Goal: Information Seeking & Learning: Learn about a topic

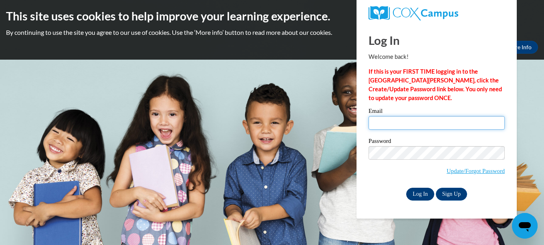
type input "[EMAIL_ADDRESS][DOMAIN_NAME]"
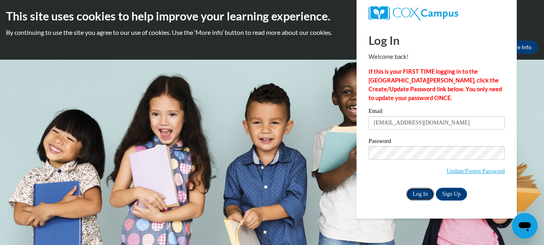
click at [421, 193] on input "Log In" at bounding box center [420, 194] width 28 height 13
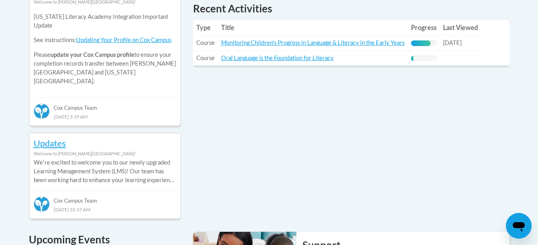
scroll to position [394, 0]
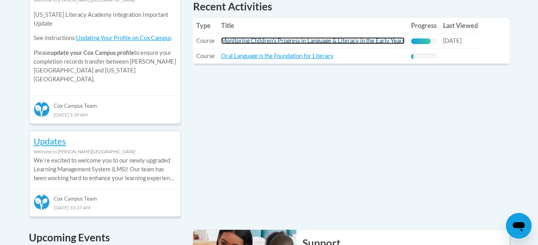
click at [395, 42] on link "Monitoring Children's Progress in Language & Literacy in the Early Years" at bounding box center [312, 40] width 183 height 7
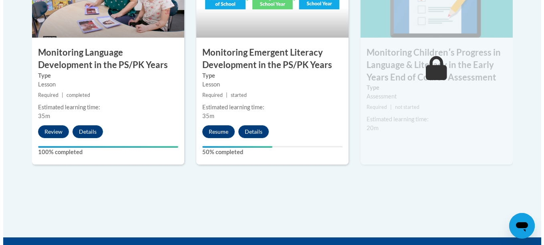
scroll to position [788, 0]
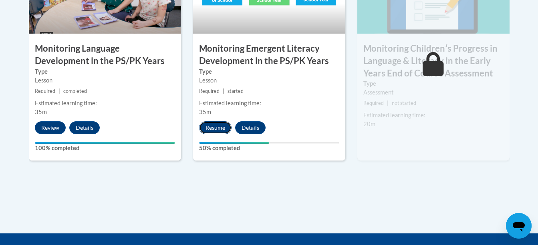
click at [213, 128] on button "Resume" at bounding box center [215, 127] width 32 height 13
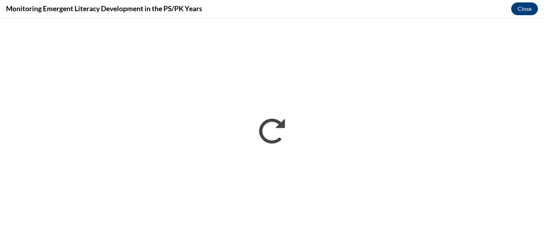
scroll to position [0, 0]
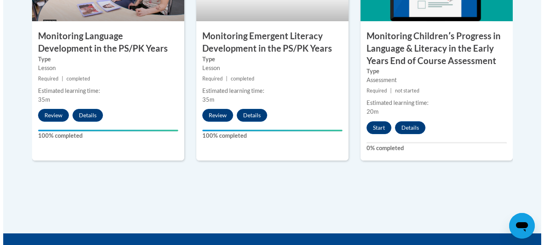
scroll to position [817, 0]
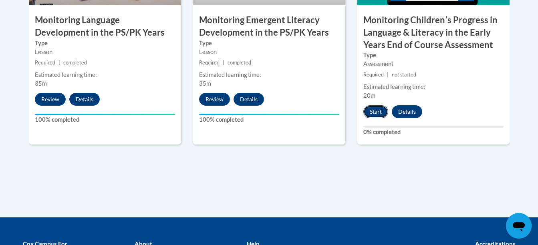
click at [372, 112] on button "Start" at bounding box center [375, 111] width 25 height 13
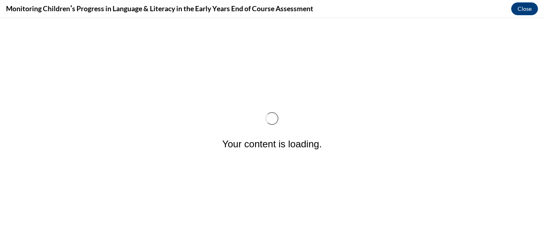
scroll to position [0, 0]
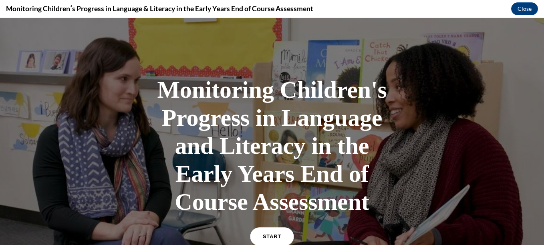
click at [277, 234] on link "START" at bounding box center [272, 236] width 44 height 18
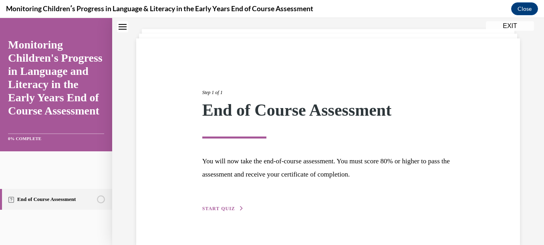
scroll to position [57, 0]
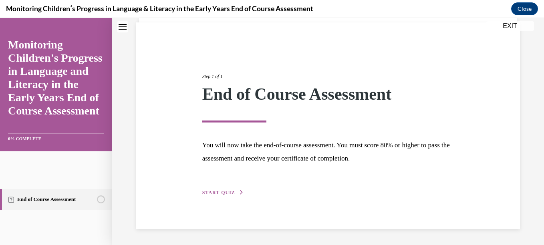
click at [218, 192] on span "START QUIZ" at bounding box center [218, 193] width 33 height 6
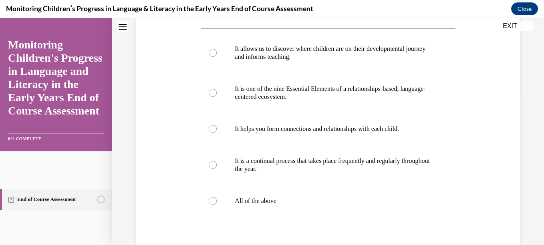
scroll to position [150, 0]
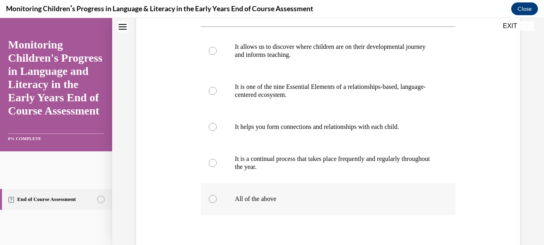
click at [211, 203] on div at bounding box center [213, 199] width 8 height 8
click at [211, 203] on input "All of the above" at bounding box center [213, 199] width 8 height 8
radio input "true"
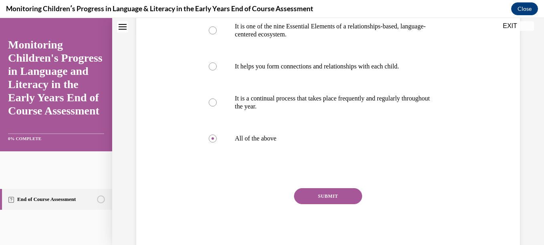
scroll to position [213, 0]
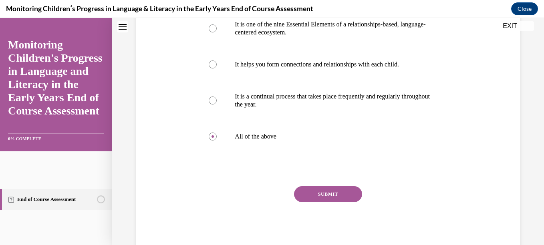
click at [332, 202] on button "SUBMIT" at bounding box center [328, 194] width 68 height 16
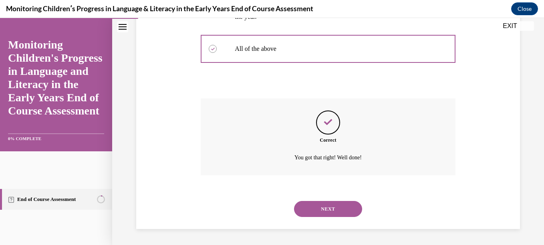
scroll to position [316, 0]
click at [333, 209] on button "NEXT" at bounding box center [328, 209] width 68 height 16
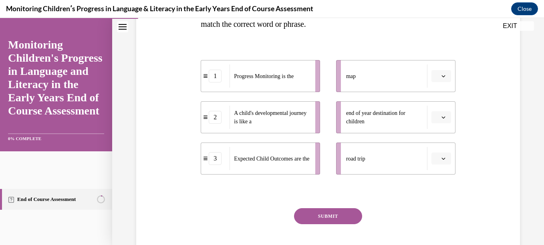
scroll to position [168, 0]
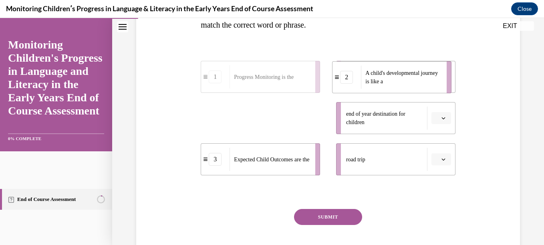
drag, startPoint x: 265, startPoint y: 122, endPoint x: 397, endPoint y: 81, distance: 138.3
click at [397, 81] on span "A child's developmental journey is like a" at bounding box center [401, 77] width 72 height 14
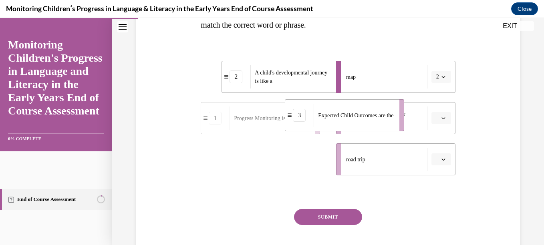
drag, startPoint x: 282, startPoint y: 166, endPoint x: 366, endPoint y: 122, distance: 94.9
click at [366, 120] on span "Expected Child Outcomes are the" at bounding box center [355, 115] width 75 height 8
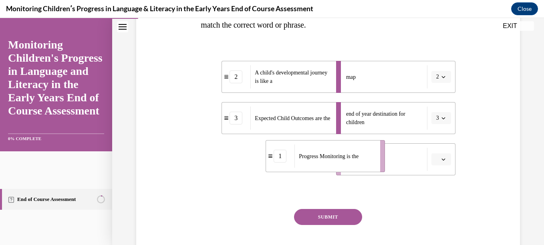
drag, startPoint x: 295, startPoint y: 159, endPoint x: 360, endPoint y: 156, distance: 65.3
click at [358, 156] on span "Progress Monitoring is the" at bounding box center [329, 156] width 60 height 6
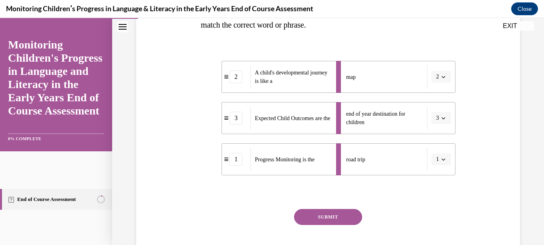
click at [340, 221] on button "SUBMIT" at bounding box center [328, 217] width 68 height 16
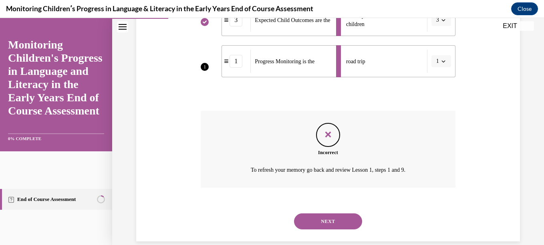
scroll to position [267, 0]
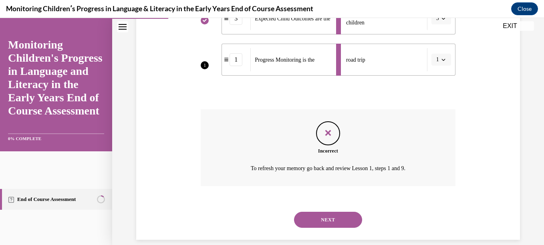
click at [341, 218] on button "NEXT" at bounding box center [328, 220] width 68 height 16
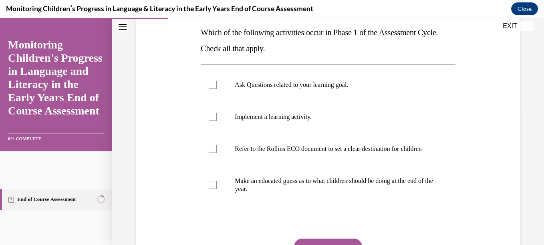
scroll to position [127, 0]
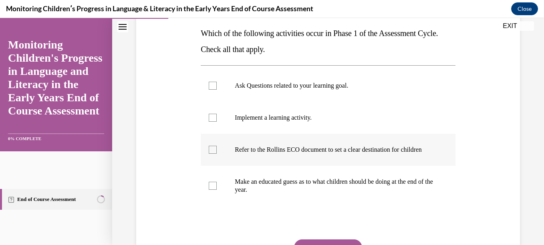
click at [211, 154] on div at bounding box center [213, 150] width 8 height 8
click at [211, 154] on input "Refer to the Rollins ECO document to set a clear destination for children" at bounding box center [213, 150] width 8 height 8
checkbox input "true"
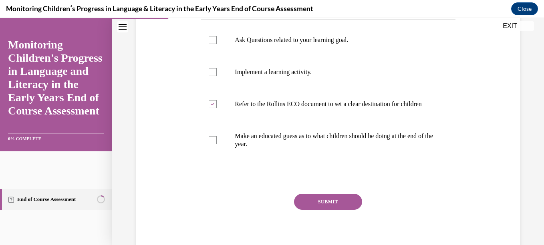
scroll to position [189, 0]
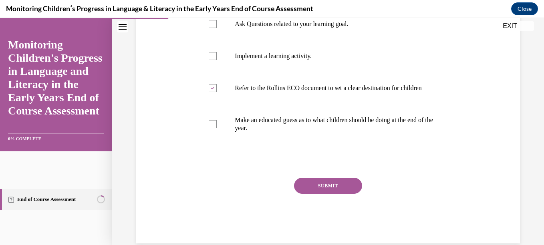
click at [352, 194] on button "SUBMIT" at bounding box center [328, 186] width 68 height 16
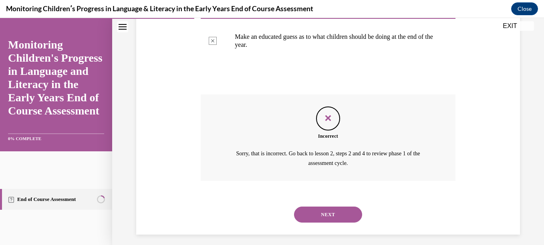
scroll to position [286, 0]
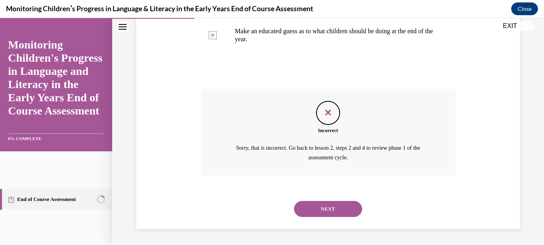
click at [330, 207] on button "NEXT" at bounding box center [328, 209] width 68 height 16
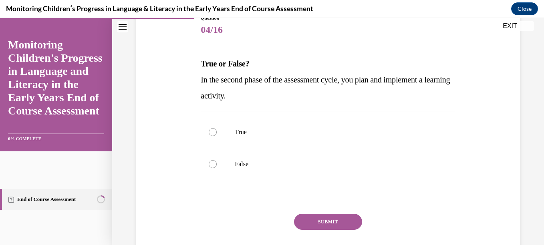
scroll to position [96, 0]
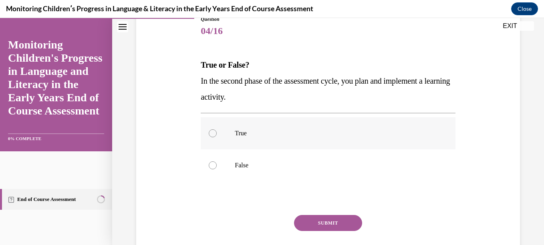
click at [212, 134] on div at bounding box center [213, 133] width 8 height 8
click at [212, 134] on input "True" at bounding box center [213, 133] width 8 height 8
radio input "true"
click at [309, 222] on button "SUBMIT" at bounding box center [328, 223] width 68 height 16
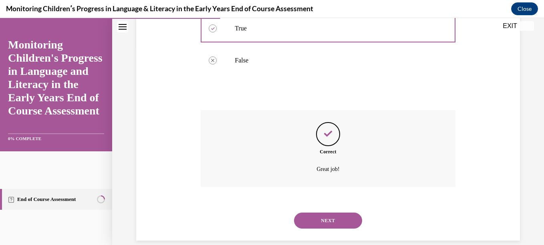
scroll to position [212, 0]
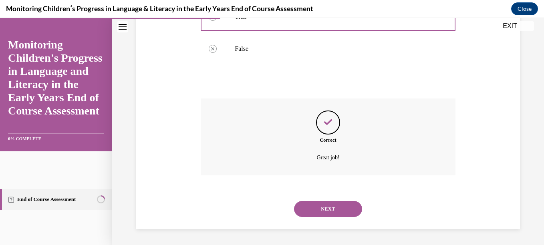
click at [343, 210] on button "NEXT" at bounding box center [328, 209] width 68 height 16
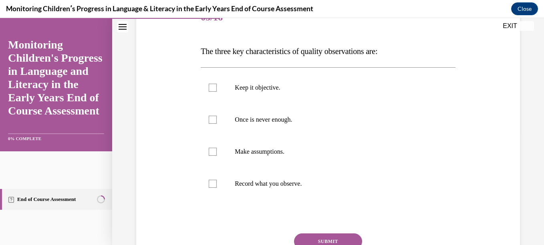
scroll to position [108, 0]
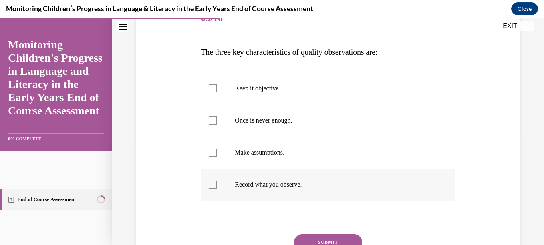
click at [212, 184] on div at bounding box center [213, 185] width 8 height 8
click at [212, 184] on input "Record what you observe." at bounding box center [213, 185] width 8 height 8
checkbox input "true"
click at [212, 123] on div at bounding box center [213, 120] width 8 height 8
click at [212, 123] on input "Once is never enough." at bounding box center [213, 120] width 8 height 8
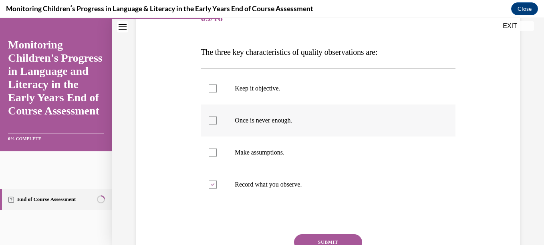
checkbox input "true"
click at [213, 88] on div at bounding box center [213, 88] width 8 height 8
click at [213, 88] on input "Keep it objective." at bounding box center [213, 88] width 8 height 8
checkbox input "true"
click at [309, 237] on button "SUBMIT" at bounding box center [328, 242] width 68 height 16
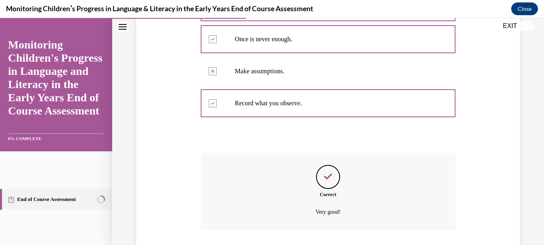
scroll to position [244, 0]
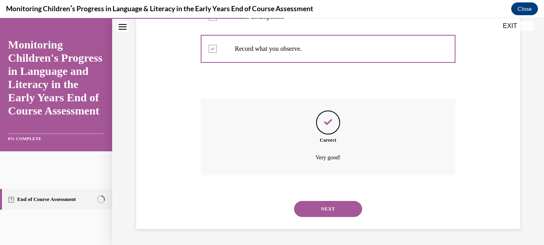
click at [326, 208] on button "NEXT" at bounding box center [328, 209] width 68 height 16
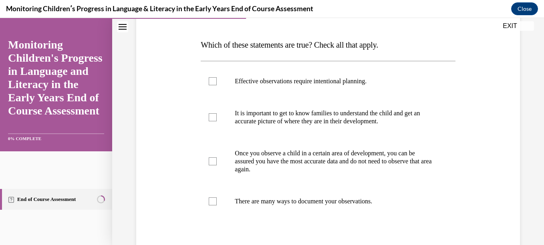
scroll to position [117, 0]
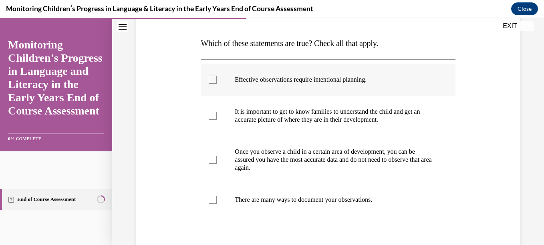
click at [211, 81] on div at bounding box center [213, 80] width 8 height 8
click at [211, 81] on input "Effective observations require intentional planning." at bounding box center [213, 80] width 8 height 8
checkbox input "true"
click at [211, 203] on div at bounding box center [213, 200] width 8 height 8
click at [211, 203] on input "There are many ways to document your observations." at bounding box center [213, 200] width 8 height 8
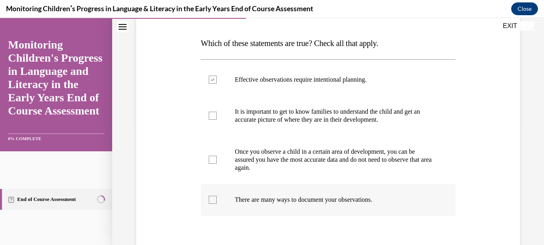
checkbox input "true"
click at [211, 116] on div at bounding box center [213, 116] width 8 height 8
click at [211, 116] on input "It is important to get to know families to understand the child and get an accu…" at bounding box center [213, 116] width 8 height 8
checkbox input "true"
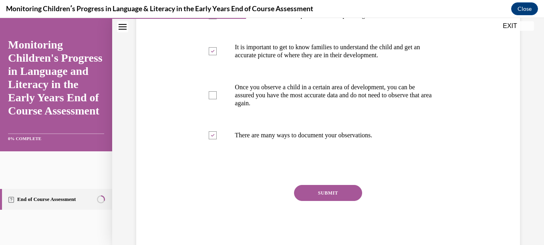
scroll to position [186, 0]
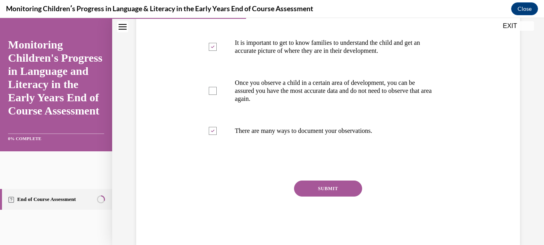
click at [343, 188] on button "SUBMIT" at bounding box center [328, 189] width 68 height 16
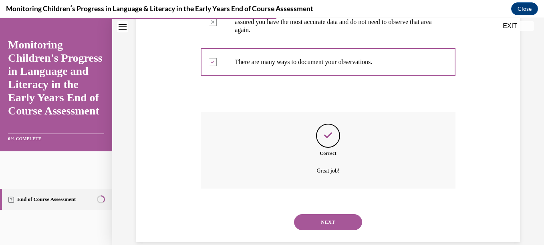
scroll to position [256, 0]
click at [323, 221] on button "NEXT" at bounding box center [328, 221] width 68 height 16
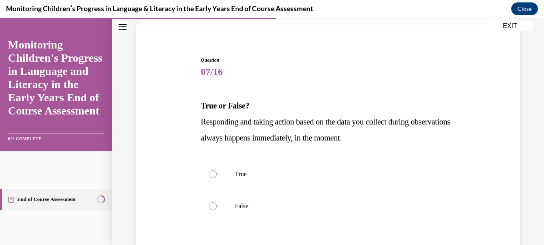
scroll to position [56, 0]
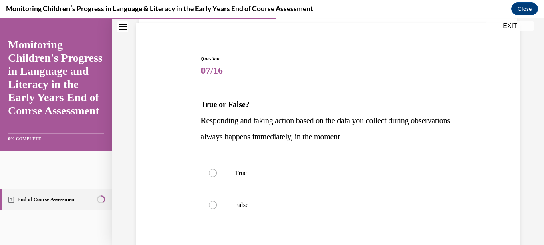
drag, startPoint x: 532, startPoint y: 134, endPoint x: 530, endPoint y: 149, distance: 15.3
click at [530, 149] on div "Question 07/16 True or False? Responding and taking action based on the data yo…" at bounding box center [327, 161] width 431 height 349
click at [212, 204] on div at bounding box center [213, 205] width 8 height 8
click at [212, 204] on input "False" at bounding box center [213, 205] width 8 height 8
radio input "true"
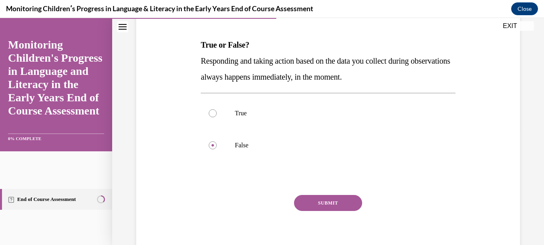
scroll to position [118, 0]
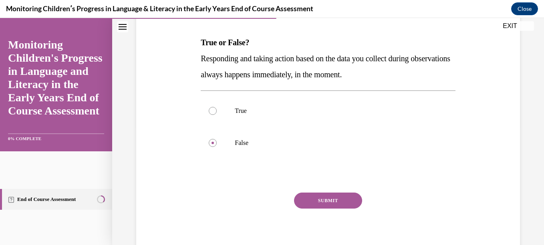
click at [344, 199] on button "SUBMIT" at bounding box center [328, 201] width 68 height 16
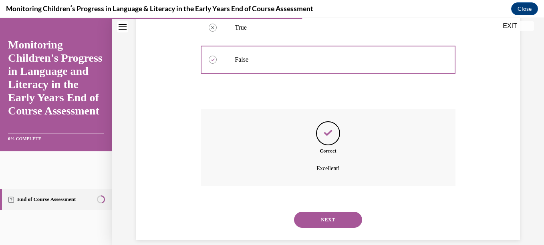
scroll to position [212, 0]
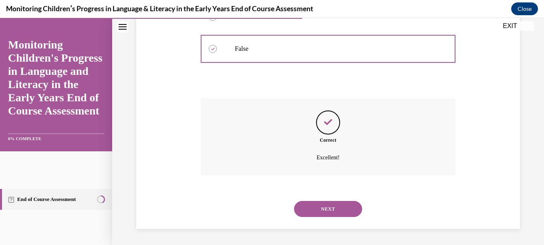
click at [341, 205] on button "NEXT" at bounding box center [328, 209] width 68 height 16
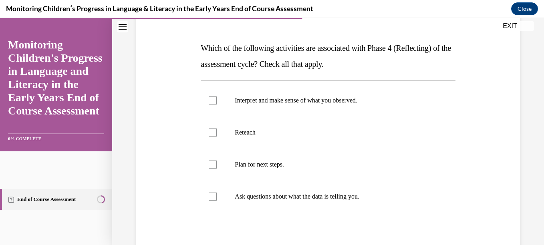
scroll to position [110, 0]
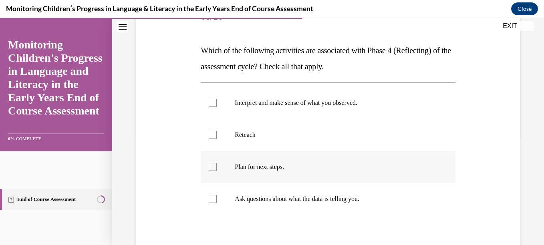
click at [210, 169] on div at bounding box center [213, 167] width 8 height 8
click at [210, 169] on input "Plan for next steps." at bounding box center [213, 167] width 8 height 8
checkbox input "true"
click at [211, 135] on div at bounding box center [213, 135] width 8 height 8
click at [211, 135] on input "Reteach" at bounding box center [213, 135] width 8 height 8
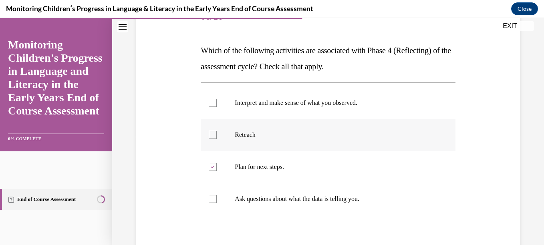
checkbox input "true"
click at [211, 104] on div at bounding box center [213, 103] width 8 height 8
click at [211, 104] on input "Interpret and make sense of what you observed." at bounding box center [213, 103] width 8 height 8
checkbox input "true"
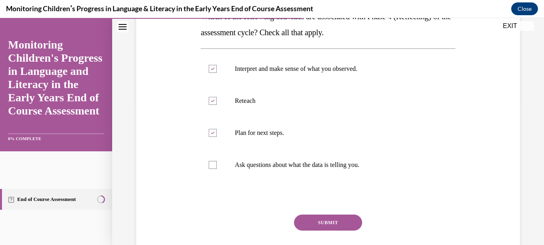
scroll to position [149, 0]
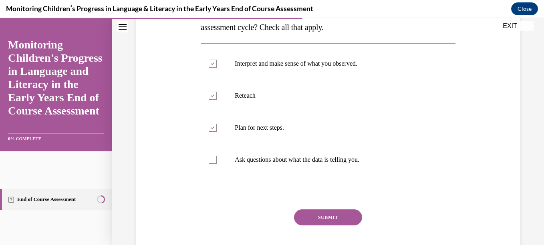
click at [317, 220] on button "SUBMIT" at bounding box center [328, 217] width 68 height 16
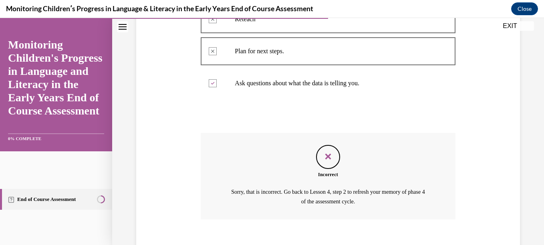
scroll to position [270, 0]
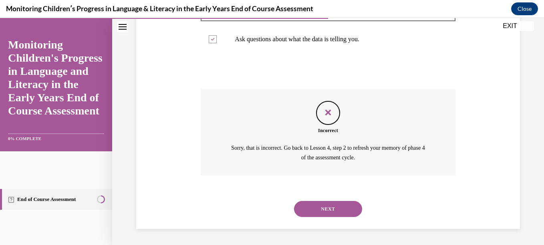
click at [342, 209] on button "NEXT" at bounding box center [328, 209] width 68 height 16
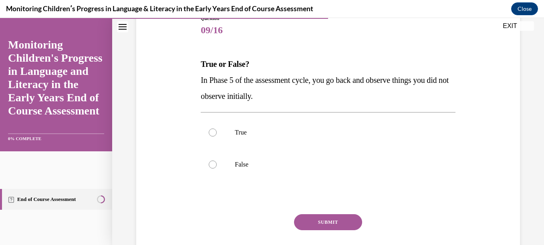
scroll to position [98, 0]
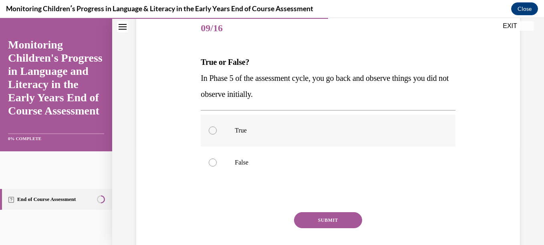
click at [212, 132] on div at bounding box center [213, 130] width 8 height 8
click at [212, 132] on input "True" at bounding box center [213, 130] width 8 height 8
radio input "true"
click at [303, 219] on button "SUBMIT" at bounding box center [328, 220] width 68 height 16
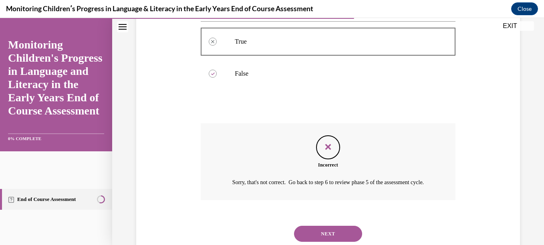
scroll to position [222, 0]
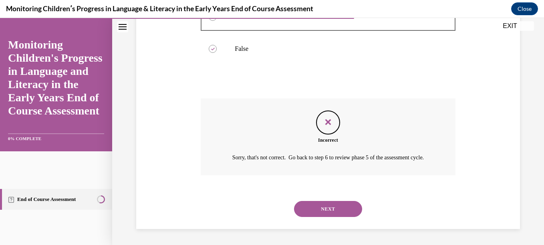
click at [344, 207] on button "NEXT" at bounding box center [328, 209] width 68 height 16
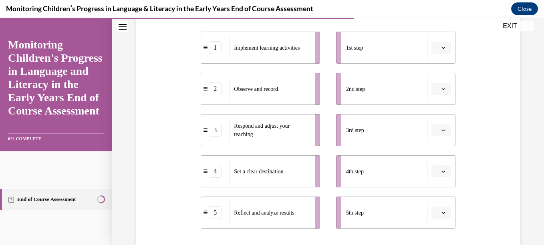
scroll to position [166, 0]
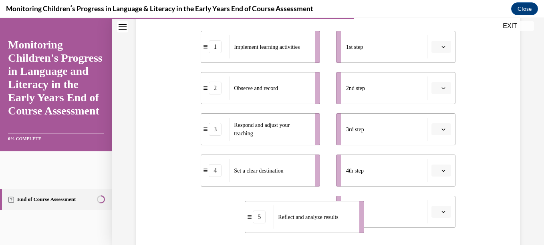
drag, startPoint x: 281, startPoint y: 212, endPoint x: 325, endPoint y: 217, distance: 44.3
click at [325, 217] on span "Reflect and analyze results" at bounding box center [308, 217] width 60 height 6
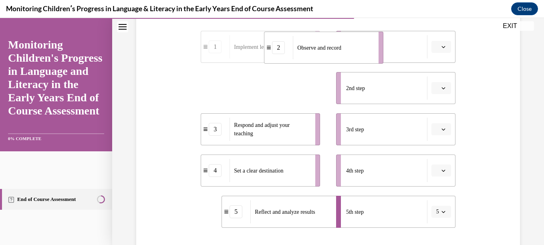
drag, startPoint x: 271, startPoint y: 92, endPoint x: 335, endPoint y: 52, distance: 75.1
click at [335, 52] on div "Observe and record" at bounding box center [333, 47] width 80 height 23
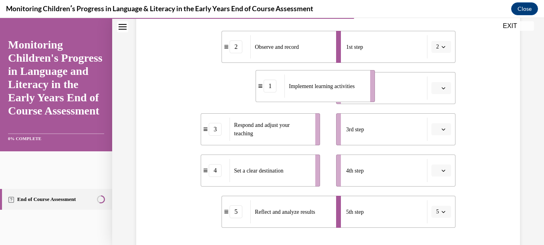
drag, startPoint x: 288, startPoint y: 86, endPoint x: 343, endPoint y: 84, distance: 55.7
click at [343, 84] on span "Implement learning activities" at bounding box center [322, 86] width 66 height 6
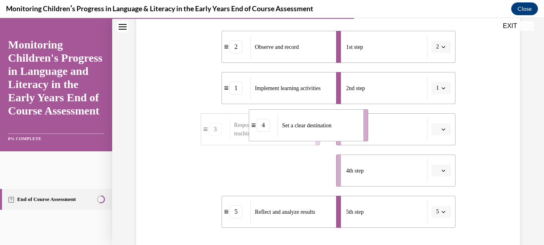
drag, startPoint x: 297, startPoint y: 168, endPoint x: 345, endPoint y: 122, distance: 66.0
click at [345, 122] on div "Set a clear destination" at bounding box center [317, 125] width 80 height 23
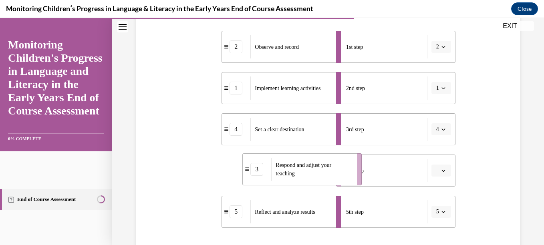
drag, startPoint x: 298, startPoint y: 171, endPoint x: 340, endPoint y: 170, distance: 41.6
click at [340, 170] on span "Respond and adjust your teaching" at bounding box center [313, 169] width 76 height 17
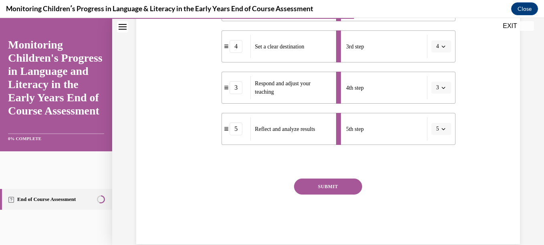
scroll to position [253, 0]
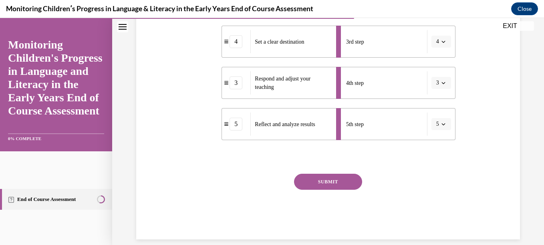
click at [338, 177] on button "SUBMIT" at bounding box center [328, 182] width 68 height 16
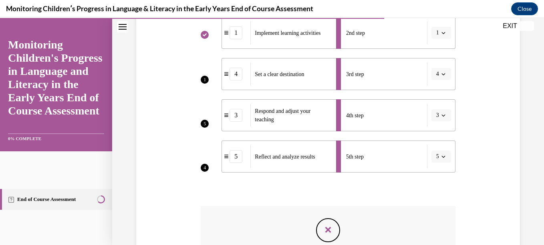
scroll to position [94, 0]
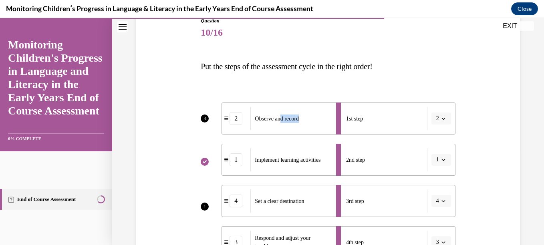
drag, startPoint x: 305, startPoint y: 118, endPoint x: 283, endPoint y: 114, distance: 22.3
click at [283, 114] on div "Observe and record" at bounding box center [290, 118] width 80 height 23
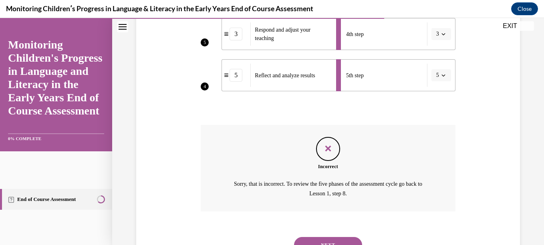
scroll to position [338, 0]
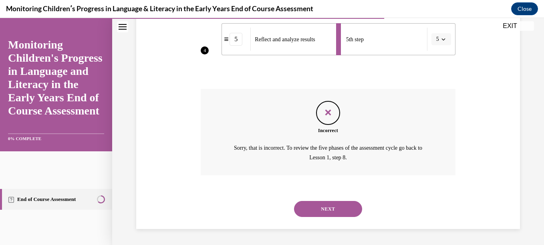
click at [343, 203] on button "NEXT" at bounding box center [328, 209] width 68 height 16
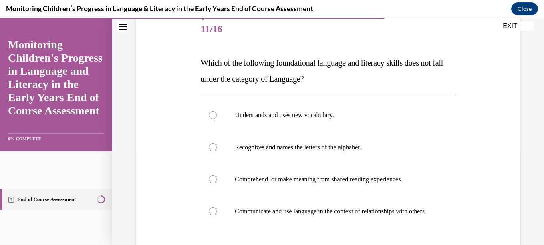
scroll to position [98, 0]
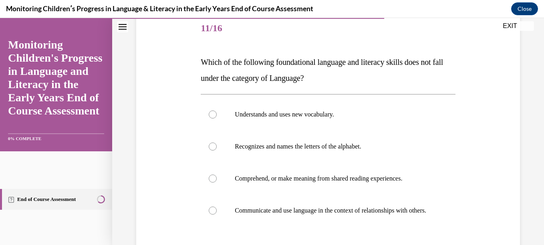
drag, startPoint x: 536, startPoint y: 130, endPoint x: 531, endPoint y: 158, distance: 28.8
click at [531, 158] on div "Question 11/16 Which of the following foundational language and literacy skills…" at bounding box center [327, 143] width 431 height 397
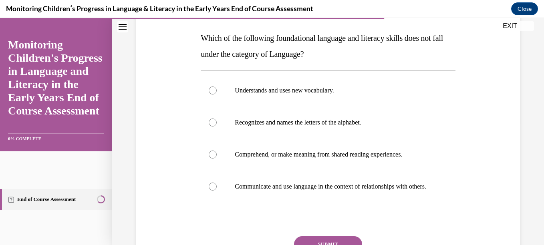
scroll to position [120, 0]
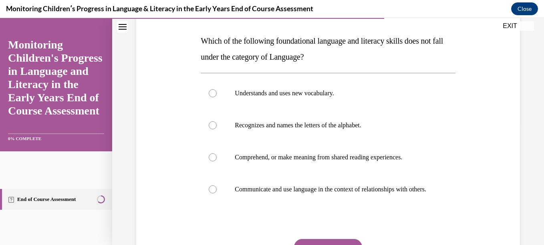
click at [522, 173] on div "Question 11/16 Which of the following foundational language and literacy skills…" at bounding box center [327, 122] width 431 height 397
click at [213, 127] on div at bounding box center [213, 125] width 8 height 8
click at [213, 127] on input "Recognizes and names the letters of the alphabet." at bounding box center [213, 125] width 8 height 8
radio input "true"
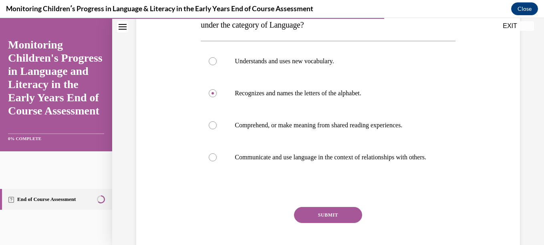
scroll to position [168, 0]
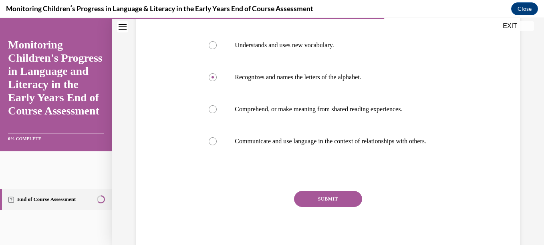
click at [349, 201] on button "SUBMIT" at bounding box center [328, 199] width 68 height 16
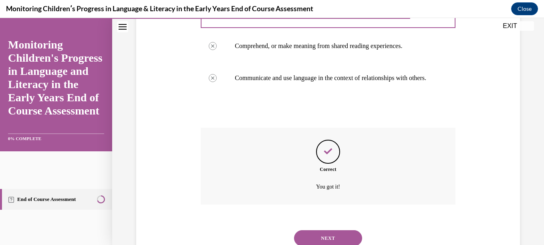
scroll to position [268, 0]
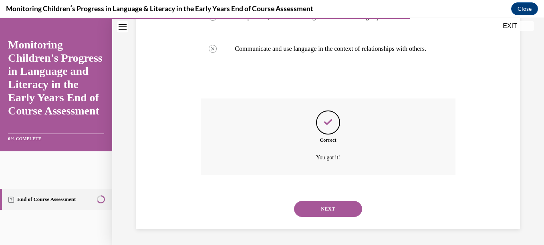
click at [338, 211] on button "NEXT" at bounding box center [328, 209] width 68 height 16
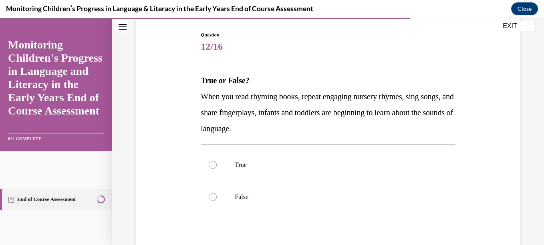
scroll to position [96, 0]
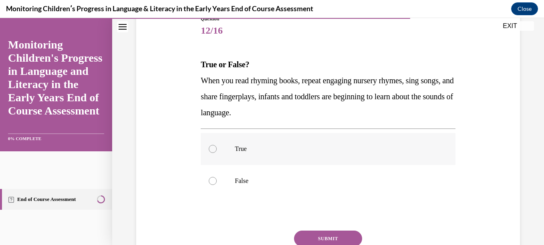
click at [210, 147] on div at bounding box center [213, 149] width 8 height 8
click at [210, 147] on input "True" at bounding box center [213, 149] width 8 height 8
radio input "true"
click at [309, 237] on button "SUBMIT" at bounding box center [328, 239] width 68 height 16
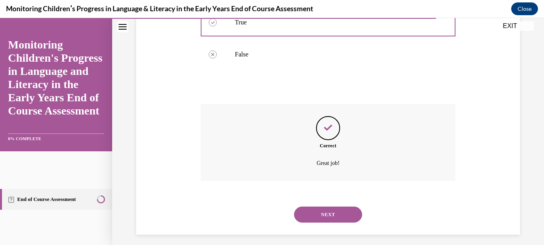
scroll to position [228, 0]
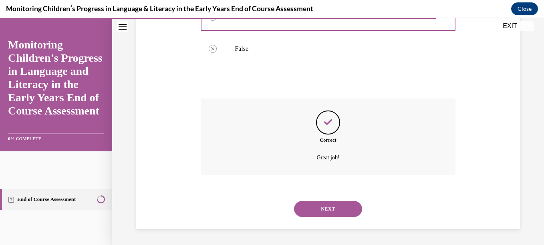
click at [347, 207] on button "NEXT" at bounding box center [328, 209] width 68 height 16
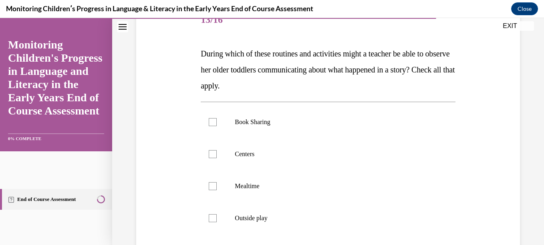
scroll to position [123, 0]
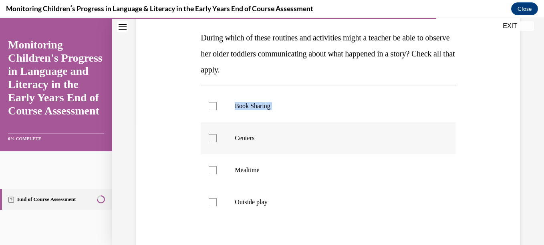
drag, startPoint x: 211, startPoint y: 107, endPoint x: 212, endPoint y: 139, distance: 31.6
click at [212, 139] on ul "Book Sharing Centers Mealtime Outside play" at bounding box center [328, 154] width 254 height 128
click at [212, 139] on div at bounding box center [213, 138] width 8 height 8
click at [212, 139] on input "Centers" at bounding box center [213, 138] width 8 height 8
checkbox input "true"
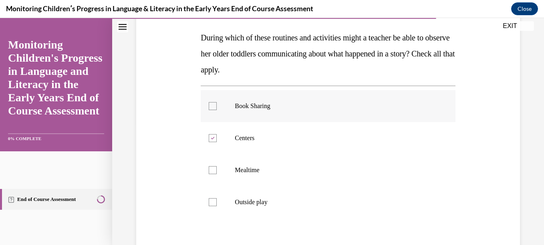
click at [215, 105] on div at bounding box center [213, 106] width 8 height 8
click at [215, 105] on input "Book Sharing" at bounding box center [213, 106] width 8 height 8
checkbox input "true"
click at [214, 170] on div at bounding box center [213, 170] width 8 height 8
click at [214, 170] on input "Mealtime" at bounding box center [213, 170] width 8 height 8
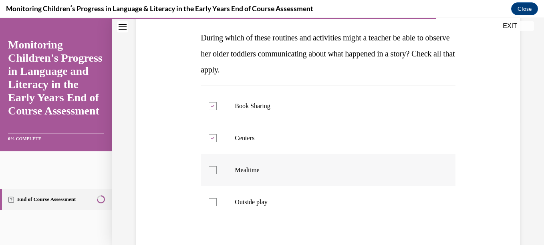
checkbox input "true"
click at [212, 205] on div at bounding box center [213, 202] width 8 height 8
click at [212, 205] on input "Outside play" at bounding box center [213, 202] width 8 height 8
checkbox input "true"
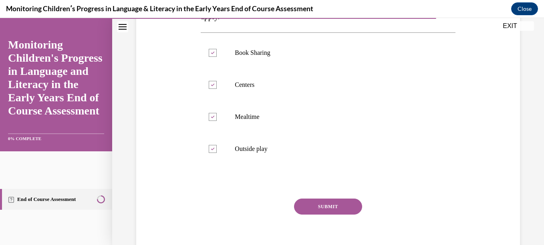
scroll to position [187, 0]
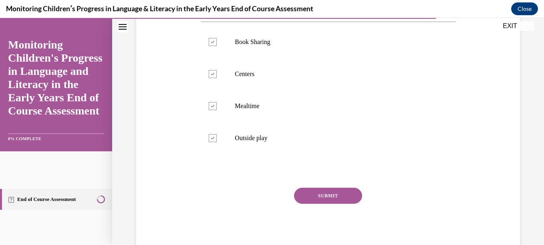
click at [337, 189] on button "SUBMIT" at bounding box center [328, 196] width 68 height 16
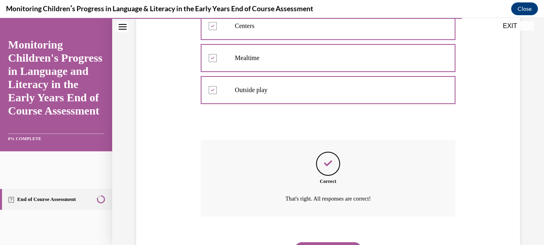
scroll to position [251, 0]
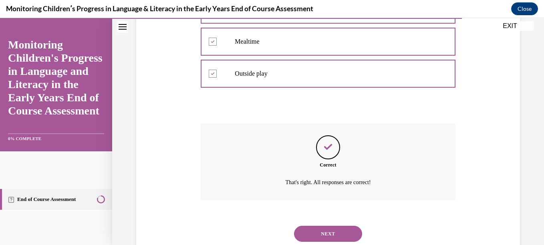
click at [319, 232] on button "NEXT" at bounding box center [328, 234] width 68 height 16
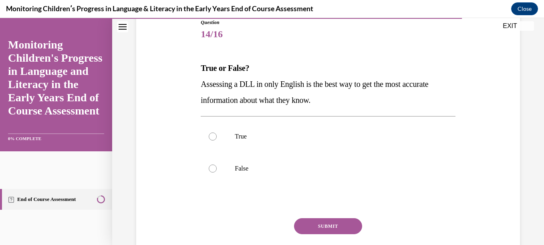
scroll to position [93, 0]
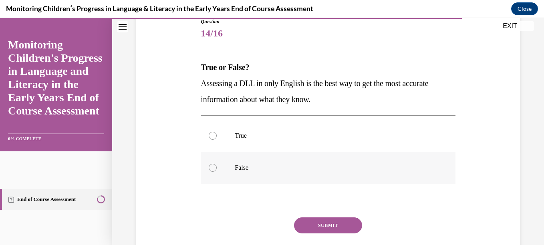
click at [211, 169] on div at bounding box center [213, 168] width 8 height 8
click at [211, 169] on input "False" at bounding box center [213, 168] width 8 height 8
radio input "true"
click at [307, 226] on button "SUBMIT" at bounding box center [328, 225] width 68 height 16
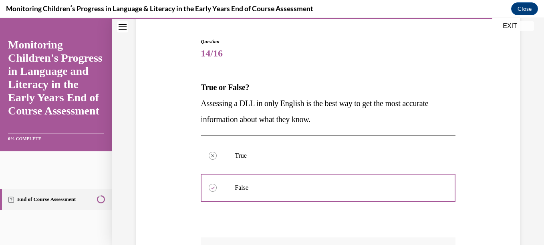
scroll to position [66, 0]
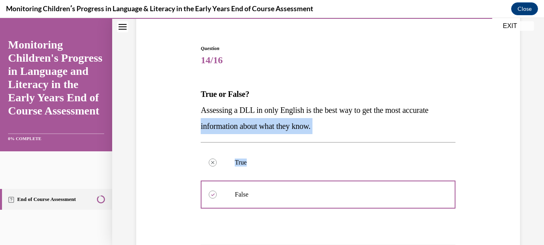
drag, startPoint x: 537, startPoint y: 113, endPoint x: 542, endPoint y: 160, distance: 47.1
click at [537, 160] on div "Home Question 13/16 During which of these routines and activities might a teach…" at bounding box center [327, 131] width 431 height 227
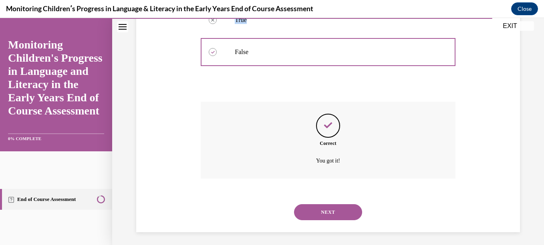
scroll to position [212, 0]
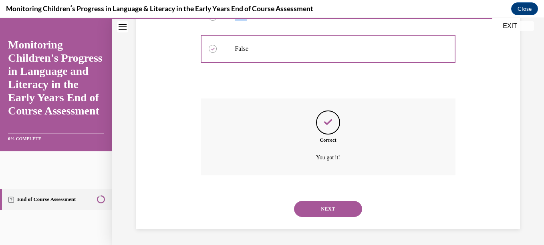
click at [324, 205] on button "NEXT" at bounding box center [328, 209] width 68 height 16
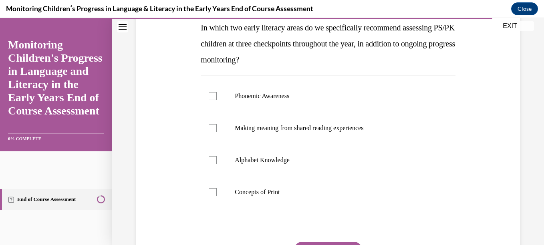
scroll to position [136, 0]
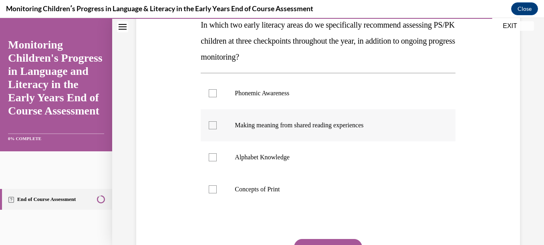
click at [209, 122] on div at bounding box center [213, 125] width 8 height 8
click at [209, 122] on input "Making meaning from shared reading experiences" at bounding box center [213, 125] width 8 height 8
checkbox input "true"
click at [330, 241] on button "SUBMIT" at bounding box center [328, 247] width 68 height 16
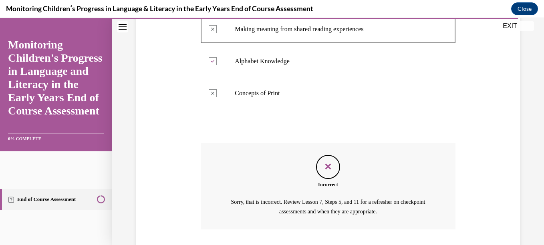
scroll to position [286, 0]
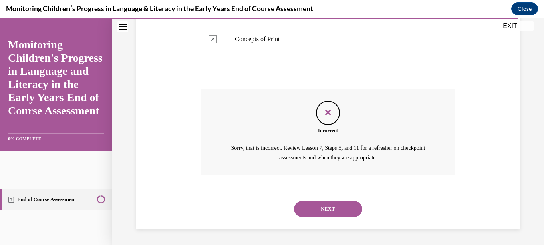
click at [336, 204] on button "NEXT" at bounding box center [328, 209] width 68 height 16
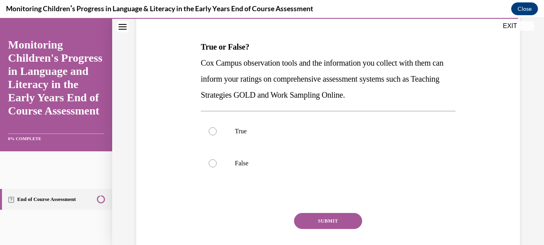
scroll to position [116, 0]
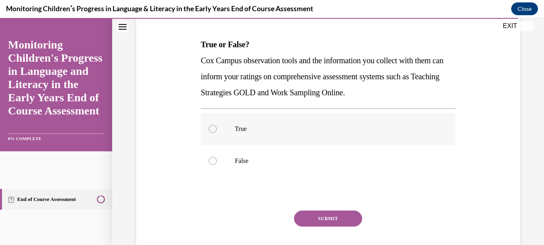
click at [214, 128] on div at bounding box center [213, 129] width 8 height 8
click at [214, 128] on input "True" at bounding box center [213, 129] width 8 height 8
radio input "true"
click at [305, 216] on button "SUBMIT" at bounding box center [328, 219] width 68 height 16
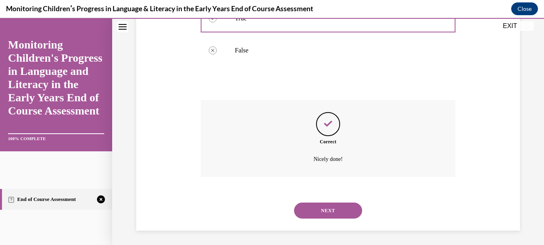
scroll to position [228, 0]
click at [322, 209] on button "NEXT" at bounding box center [328, 209] width 68 height 16
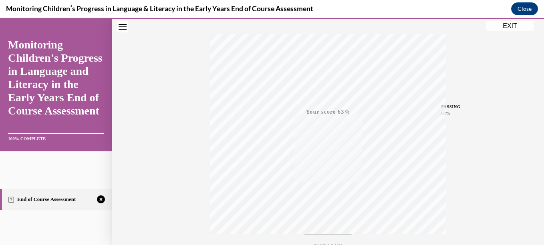
scroll to position [183, 0]
click at [331, 195] on icon "button" at bounding box center [328, 196] width 28 height 9
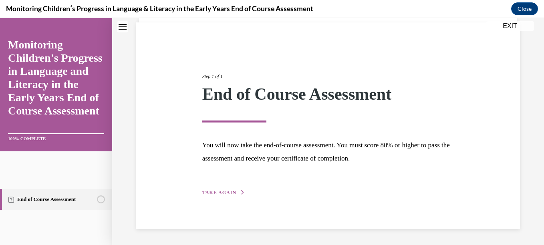
scroll to position [57, 0]
click at [228, 192] on span "TAKE AGAIN" at bounding box center [219, 193] width 34 height 6
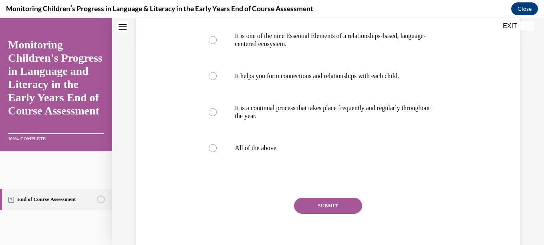
scroll to position [206, 0]
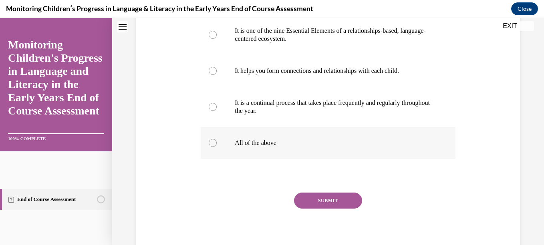
click at [212, 147] on div at bounding box center [213, 143] width 8 height 8
click at [212, 147] on input "All of the above" at bounding box center [213, 143] width 8 height 8
radio input "true"
click at [311, 209] on button "SUBMIT" at bounding box center [328, 201] width 68 height 16
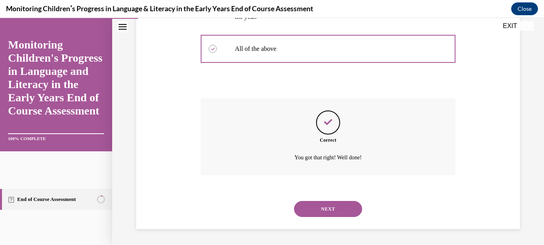
scroll to position [316, 0]
click at [343, 209] on button "NEXT" at bounding box center [328, 209] width 68 height 16
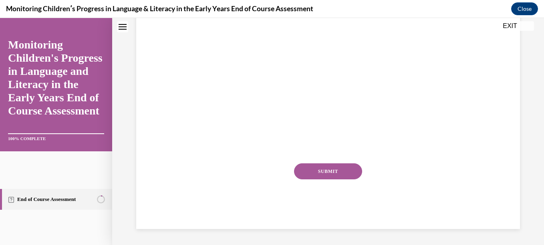
scroll to position [0, 0]
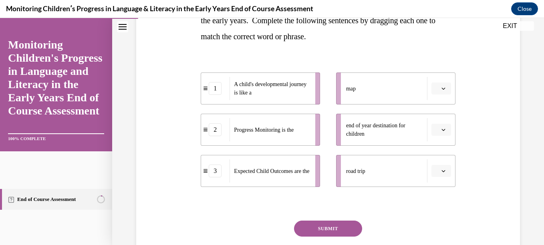
scroll to position [157, 0]
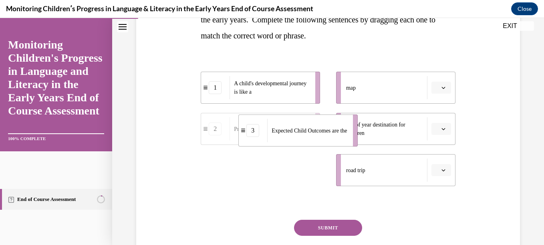
drag, startPoint x: 284, startPoint y: 169, endPoint x: 323, endPoint y: 129, distance: 55.8
click at [323, 129] on span "Expected Child Outcomes are the" at bounding box center [308, 130] width 75 height 8
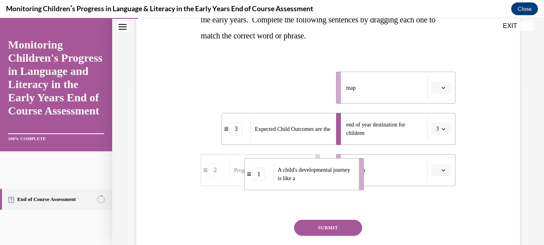
drag, startPoint x: 255, startPoint y: 94, endPoint x: 297, endPoint y: 179, distance: 95.1
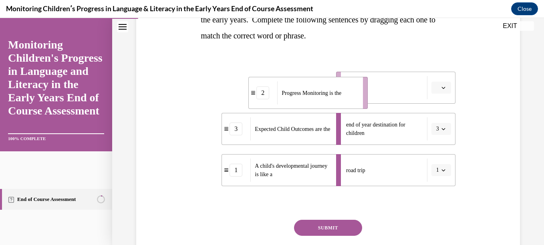
drag, startPoint x: 242, startPoint y: 91, endPoint x: 292, endPoint y: 97, distance: 50.8
click at [292, 97] on span "Progress Monitoring is the" at bounding box center [311, 93] width 60 height 8
click at [314, 227] on button "SUBMIT" at bounding box center [328, 228] width 68 height 16
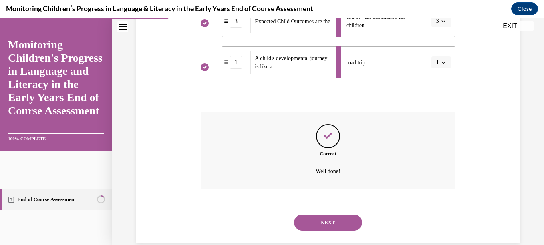
scroll to position [278, 0]
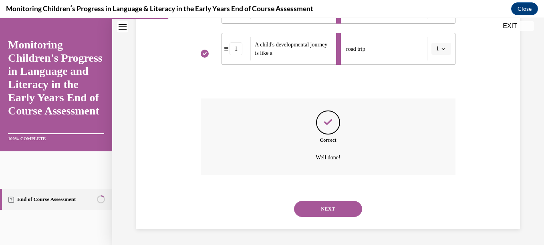
click at [321, 205] on button "NEXT" at bounding box center [328, 209] width 68 height 16
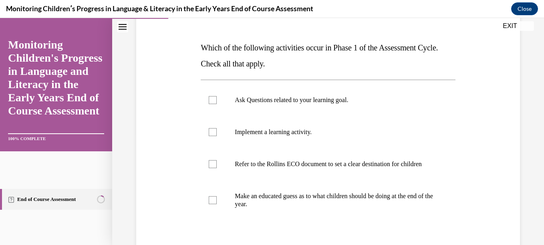
scroll to position [114, 0]
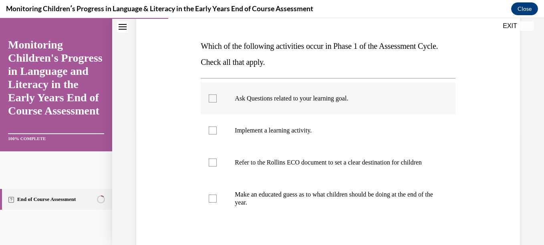
click at [215, 95] on div at bounding box center [213, 98] width 8 height 8
click at [215, 95] on input "Ask Questions related to your learning goal." at bounding box center [213, 98] width 8 height 8
checkbox input "true"
click at [212, 167] on div at bounding box center [213, 163] width 8 height 8
click at [212, 167] on input "Refer to the Rollins ECO document to set a clear destination for children" at bounding box center [213, 163] width 8 height 8
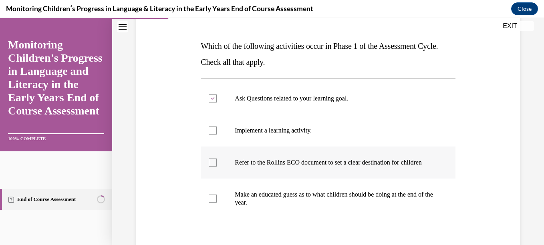
checkbox input "true"
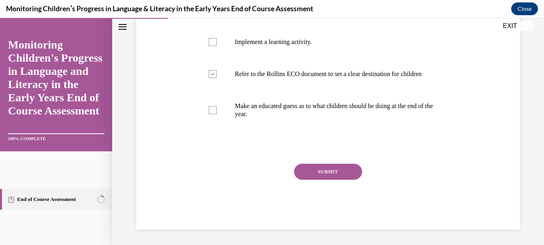
click at [335, 180] on button "SUBMIT" at bounding box center [328, 172] width 68 height 16
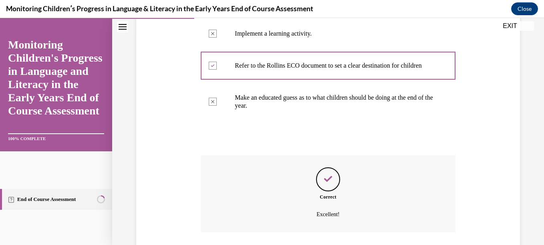
scroll to position [276, 0]
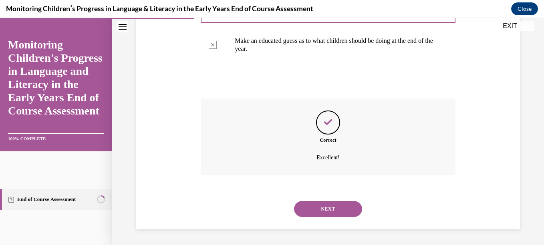
click at [334, 210] on button "NEXT" at bounding box center [328, 209] width 68 height 16
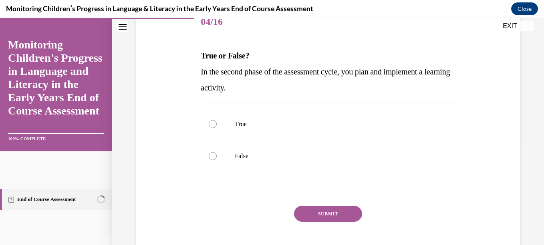
scroll to position [103, 0]
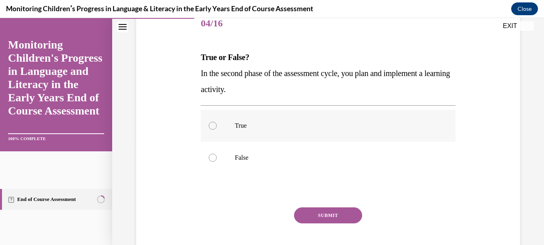
click at [211, 127] on div at bounding box center [213, 126] width 8 height 8
click at [211, 127] on input "True" at bounding box center [213, 126] width 8 height 8
radio input "true"
click at [331, 214] on button "SUBMIT" at bounding box center [328, 215] width 68 height 16
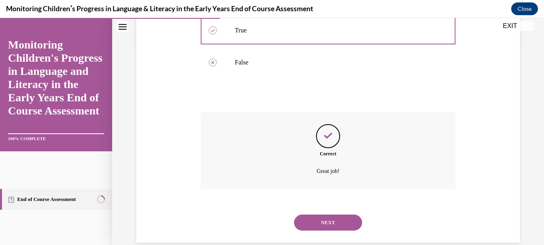
scroll to position [212, 0]
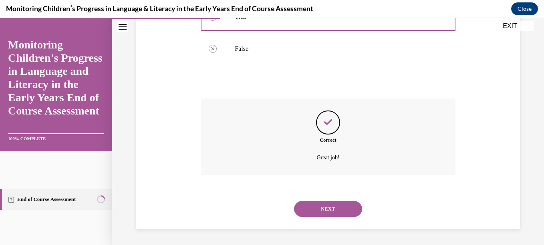
click at [331, 214] on button "NEXT" at bounding box center [328, 209] width 68 height 16
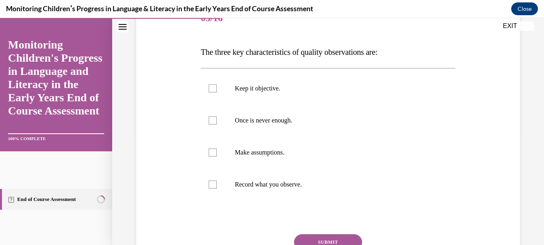
scroll to position [113, 0]
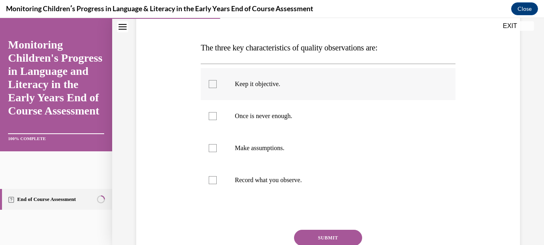
click at [213, 84] on div at bounding box center [213, 84] width 8 height 8
click at [213, 84] on input "Keep it objective." at bounding box center [213, 84] width 8 height 8
checkbox input "true"
click at [212, 119] on div at bounding box center [213, 116] width 8 height 8
click at [212, 119] on input "Once is never enough." at bounding box center [213, 116] width 8 height 8
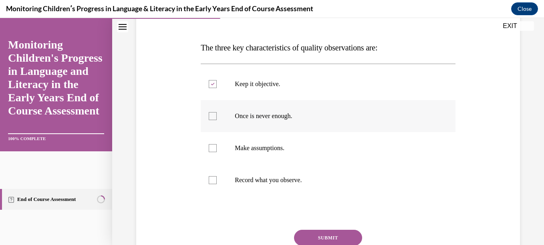
checkbox input "true"
click at [211, 182] on div at bounding box center [213, 180] width 8 height 8
click at [211, 182] on input "Record what you observe." at bounding box center [213, 180] width 8 height 8
checkbox input "true"
click at [317, 238] on button "SUBMIT" at bounding box center [328, 238] width 68 height 16
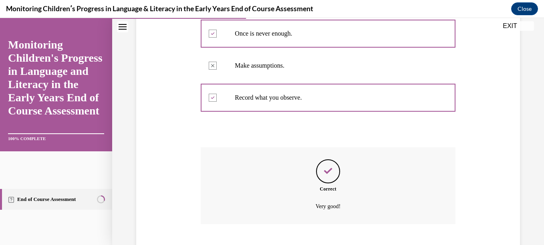
scroll to position [244, 0]
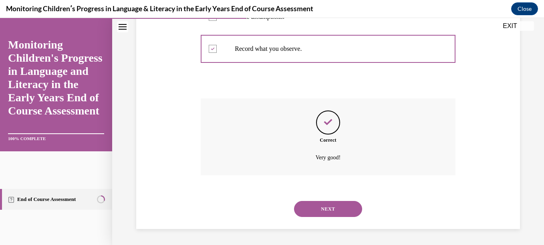
click at [308, 205] on button "NEXT" at bounding box center [328, 209] width 68 height 16
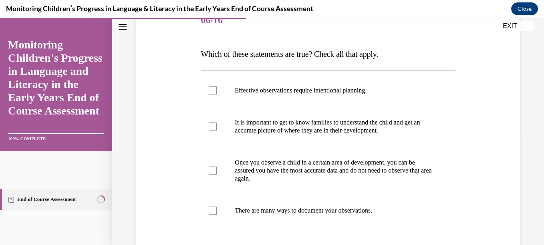
scroll to position [111, 0]
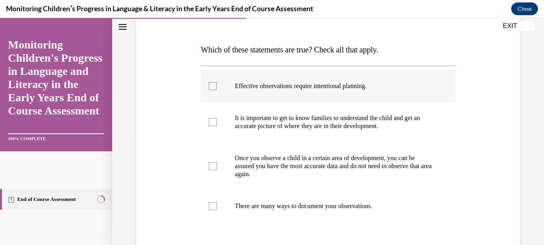
click at [211, 87] on div at bounding box center [213, 86] width 8 height 8
click at [211, 87] on input "Effective observations require intentional planning." at bounding box center [213, 86] width 8 height 8
checkbox input "true"
click at [213, 122] on div at bounding box center [213, 122] width 8 height 8
click at [213, 122] on input "It is important to get to know families to understand the child and get an accu…" at bounding box center [213, 122] width 8 height 8
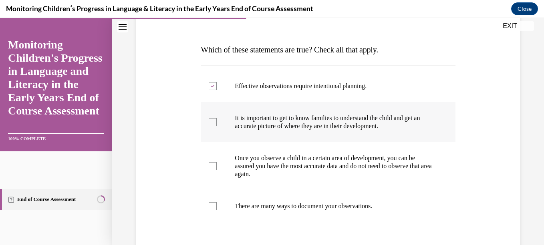
checkbox input "true"
click at [210, 209] on div at bounding box center [213, 206] width 8 height 8
click at [210, 209] on input "There are many ways to document your observations." at bounding box center [213, 206] width 8 height 8
checkbox input "true"
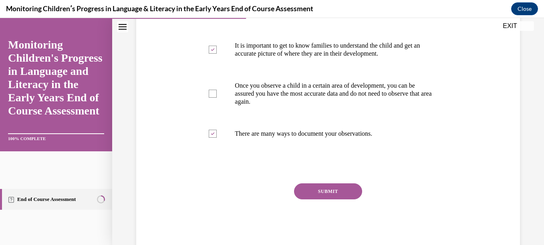
scroll to position [203, 0]
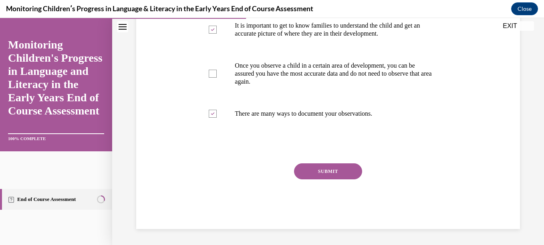
click at [319, 173] on button "SUBMIT" at bounding box center [328, 171] width 68 height 16
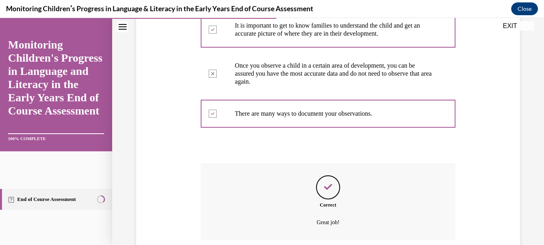
scroll to position [268, 0]
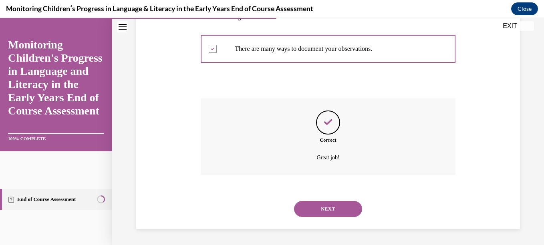
click at [321, 207] on button "NEXT" at bounding box center [328, 209] width 68 height 16
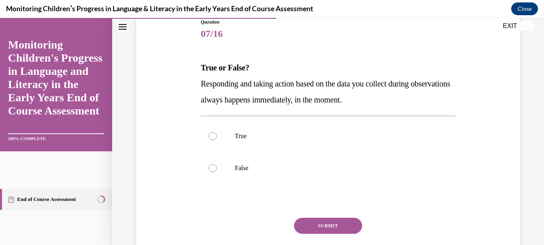
scroll to position [96, 0]
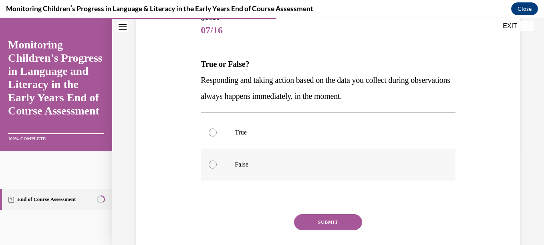
click at [211, 164] on div at bounding box center [213, 165] width 8 height 8
click at [211, 164] on input "False" at bounding box center [213, 165] width 8 height 8
radio input "true"
click at [343, 222] on button "SUBMIT" at bounding box center [328, 222] width 68 height 16
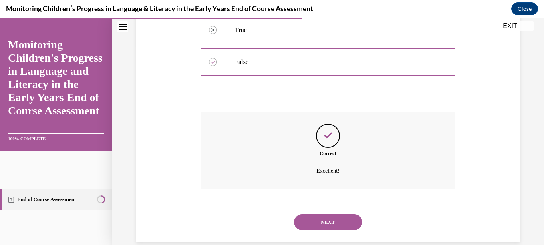
scroll to position [212, 0]
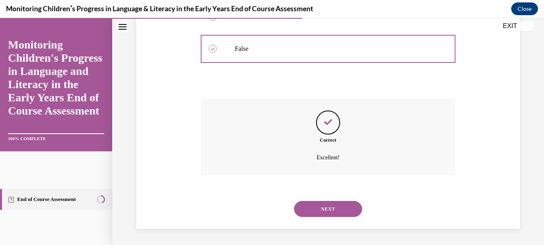
click at [334, 201] on button "NEXT" at bounding box center [328, 209] width 68 height 16
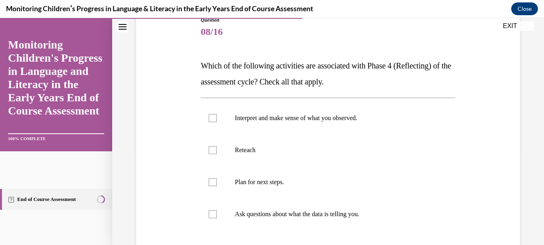
scroll to position [97, 0]
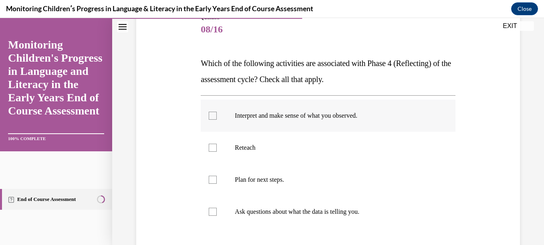
click at [213, 112] on div at bounding box center [213, 116] width 8 height 8
click at [213, 112] on input "Interpret and make sense of what you observed." at bounding box center [213, 116] width 8 height 8
checkbox input "true"
click at [212, 212] on div at bounding box center [213, 212] width 8 height 8
click at [212, 212] on input "Ask questions about what the data is telling you." at bounding box center [213, 212] width 8 height 8
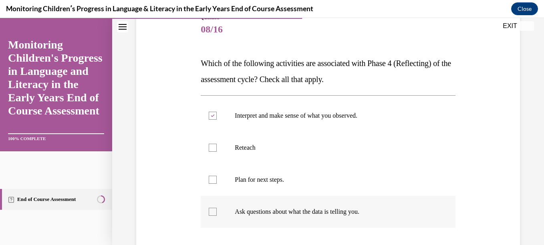
checkbox input "true"
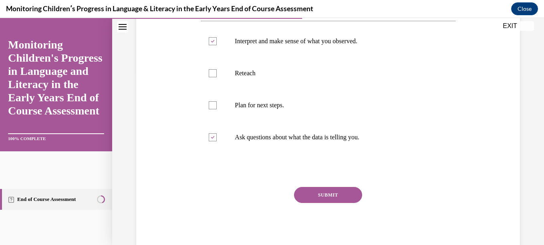
scroll to position [177, 0]
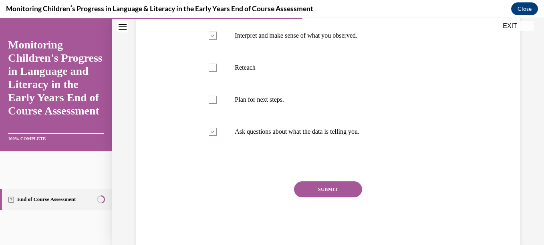
click at [347, 188] on button "SUBMIT" at bounding box center [328, 189] width 68 height 16
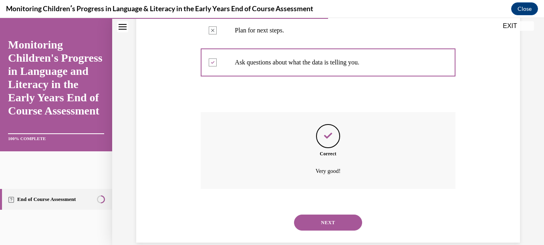
scroll to position [260, 0]
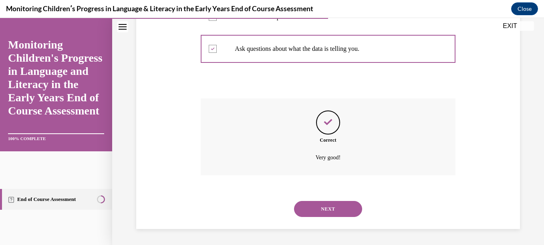
click at [336, 205] on button "NEXT" at bounding box center [328, 209] width 68 height 16
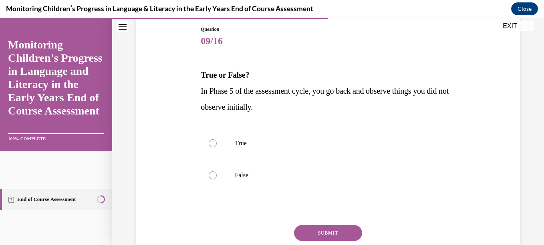
scroll to position [104, 0]
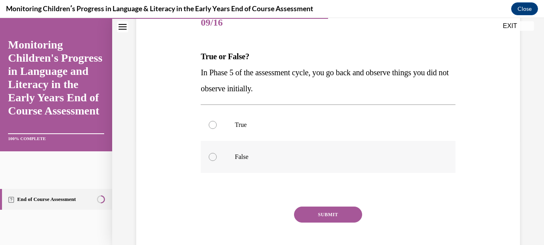
click at [211, 157] on div at bounding box center [213, 157] width 8 height 8
click at [211, 157] on input "False" at bounding box center [213, 157] width 8 height 8
radio input "true"
click at [325, 215] on button "SUBMIT" at bounding box center [328, 215] width 68 height 16
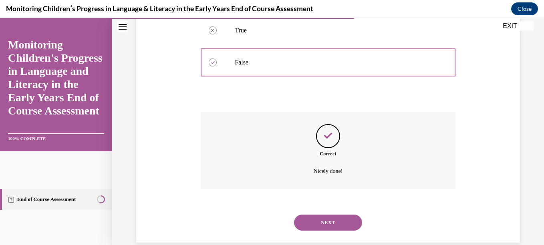
scroll to position [212, 0]
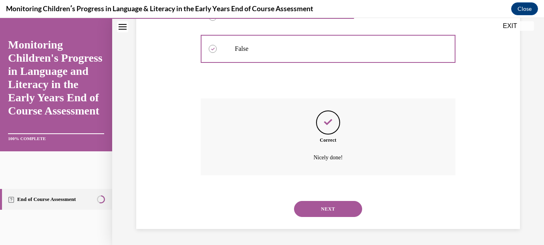
click at [319, 206] on button "NEXT" at bounding box center [328, 209] width 68 height 16
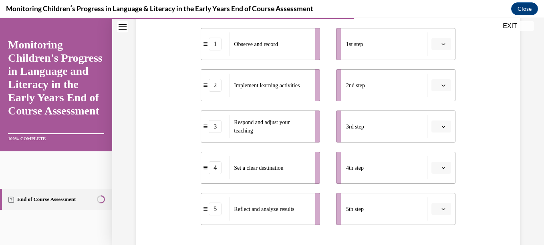
scroll to position [170, 0]
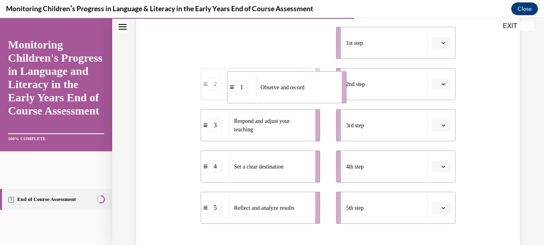
drag, startPoint x: 281, startPoint y: 42, endPoint x: 308, endPoint y: 87, distance: 51.9
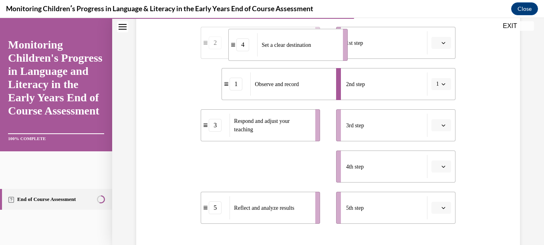
drag, startPoint x: 204, startPoint y: 168, endPoint x: 232, endPoint y: 46, distance: 124.5
click at [232, 46] on icon at bounding box center [233, 45] width 4 height 4
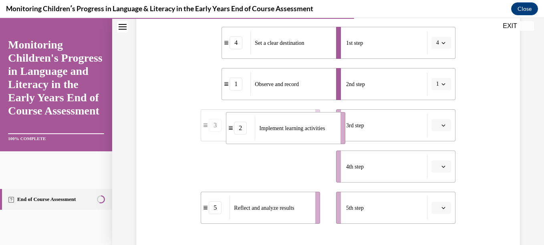
drag, startPoint x: 210, startPoint y: 165, endPoint x: 236, endPoint y: 126, distance: 46.4
click at [236, 126] on div "2" at bounding box center [240, 128] width 13 height 13
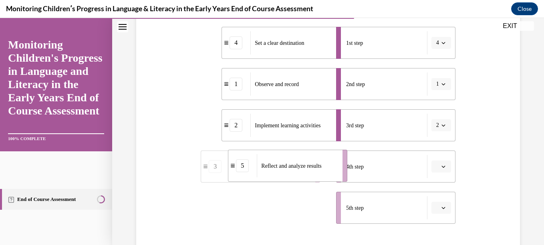
drag, startPoint x: 222, startPoint y: 212, endPoint x: 249, endPoint y: 170, distance: 50.3
click at [249, 170] on div "5" at bounding box center [242, 165] width 28 height 13
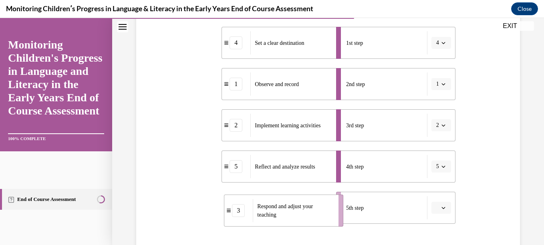
drag, startPoint x: 260, startPoint y: 209, endPoint x: 285, endPoint y: 211, distance: 24.9
click at [285, 211] on span "Respond and adjust your teaching" at bounding box center [295, 210] width 76 height 17
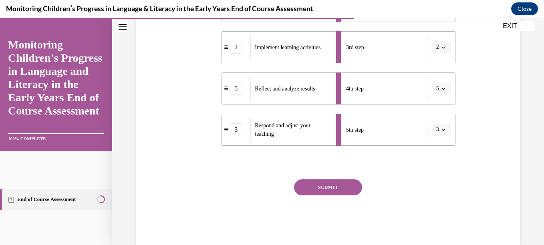
scroll to position [256, 0]
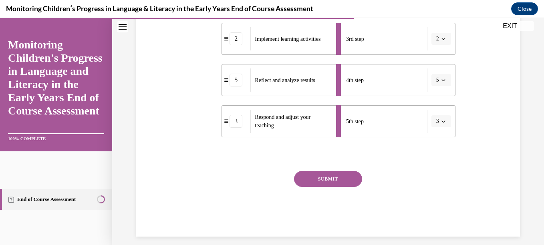
click at [346, 176] on button "SUBMIT" at bounding box center [328, 179] width 68 height 16
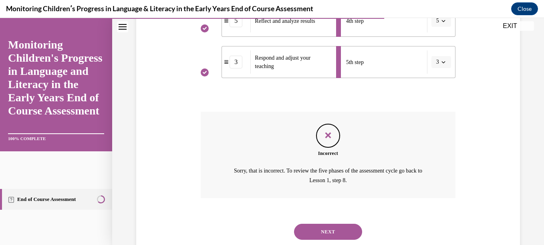
scroll to position [314, 0]
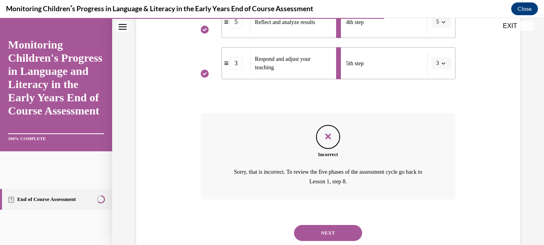
click at [307, 237] on button "NEXT" at bounding box center [328, 233] width 68 height 16
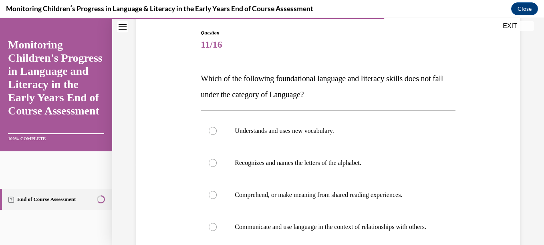
scroll to position [104, 0]
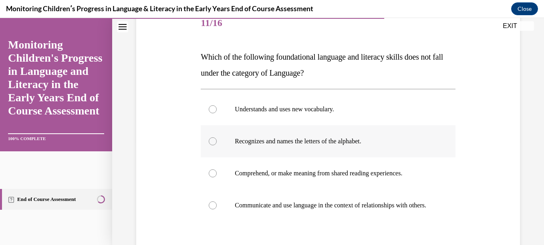
click at [210, 144] on div at bounding box center [213, 141] width 8 height 8
click at [210, 144] on input "Recognizes and names the letters of the alphabet." at bounding box center [213, 141] width 8 height 8
radio input "true"
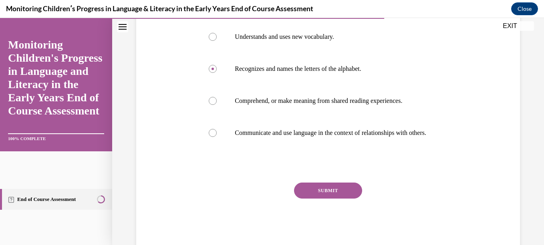
scroll to position [199, 0]
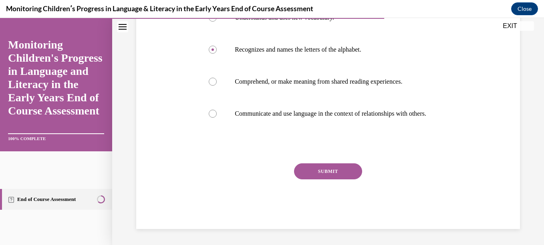
click at [347, 175] on button "SUBMIT" at bounding box center [328, 171] width 68 height 16
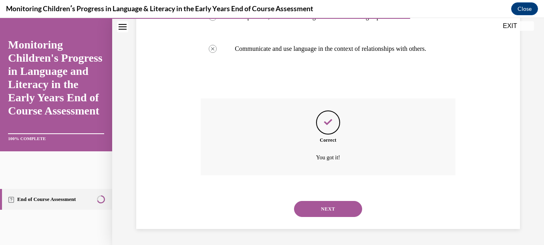
scroll to position [268, 0]
click at [338, 210] on button "NEXT" at bounding box center [328, 209] width 68 height 16
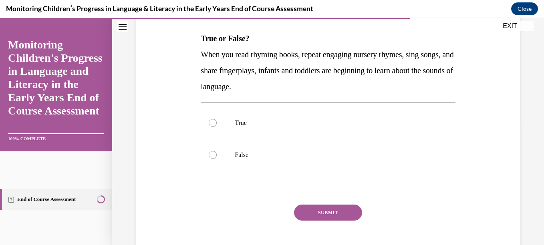
scroll to position [123, 0]
click at [215, 124] on div at bounding box center [213, 122] width 8 height 8
click at [215, 124] on input "True" at bounding box center [213, 122] width 8 height 8
radio input "true"
click at [335, 211] on button "SUBMIT" at bounding box center [328, 212] width 68 height 16
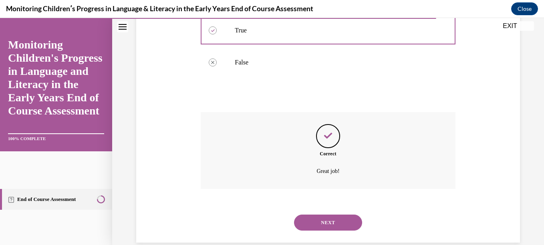
scroll to position [228, 0]
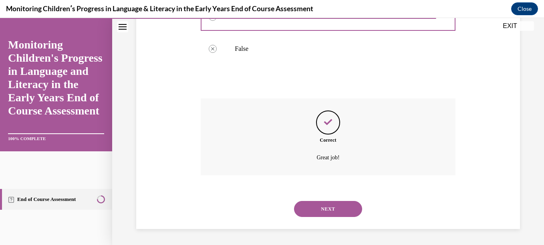
click at [331, 208] on button "NEXT" at bounding box center [328, 209] width 68 height 16
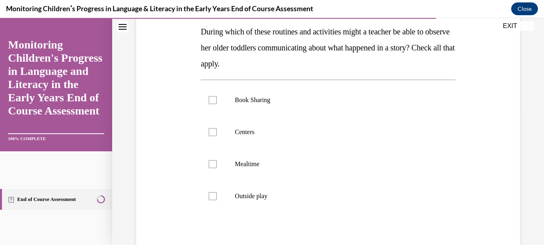
scroll to position [130, 0]
click at [213, 100] on div at bounding box center [213, 99] width 8 height 8
click at [213, 100] on input "Book Sharing" at bounding box center [213, 99] width 8 height 8
checkbox input "true"
click at [212, 132] on div at bounding box center [213, 131] width 8 height 8
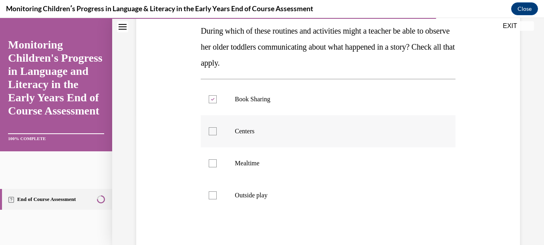
click at [212, 132] on input "Centers" at bounding box center [213, 131] width 8 height 8
checkbox input "true"
click at [211, 163] on div at bounding box center [213, 163] width 8 height 8
click at [211, 163] on input "Mealtime" at bounding box center [213, 163] width 8 height 8
checkbox input "true"
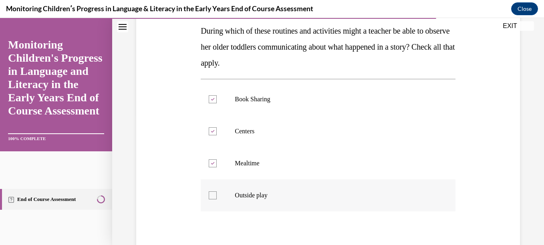
click at [209, 195] on div at bounding box center [213, 195] width 8 height 8
click at [209, 195] on input "Outside play" at bounding box center [213, 195] width 8 height 8
checkbox input "true"
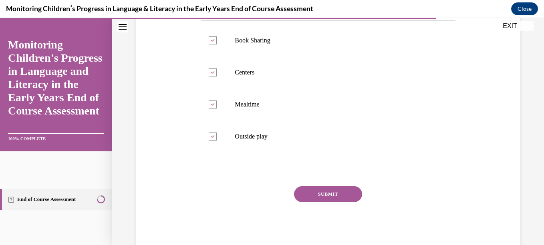
scroll to position [211, 0]
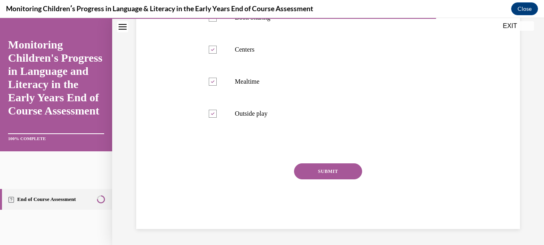
click at [347, 169] on button "SUBMIT" at bounding box center [328, 171] width 68 height 16
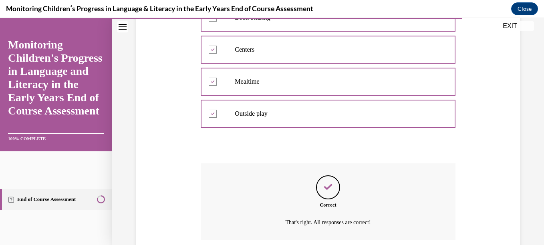
scroll to position [276, 0]
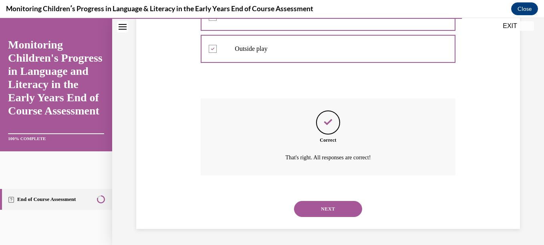
click at [327, 207] on button "NEXT" at bounding box center [328, 209] width 68 height 16
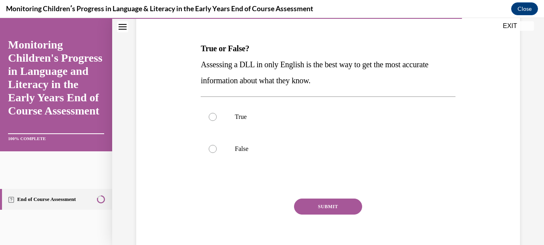
scroll to position [140, 0]
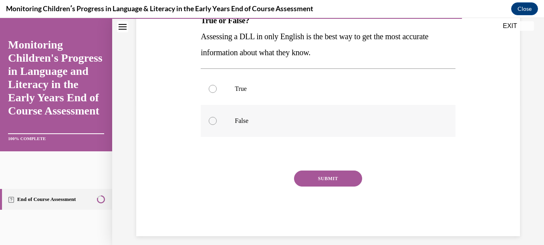
click at [209, 122] on div at bounding box center [213, 121] width 8 height 8
click at [209, 122] on input "False" at bounding box center [213, 121] width 8 height 8
radio input "true"
click at [302, 181] on button "SUBMIT" at bounding box center [328, 179] width 68 height 16
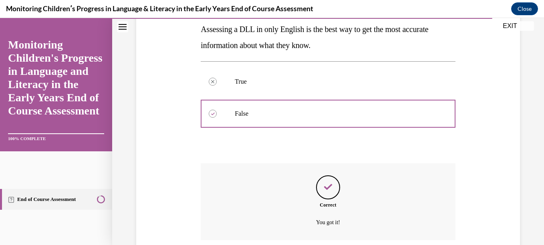
scroll to position [212, 0]
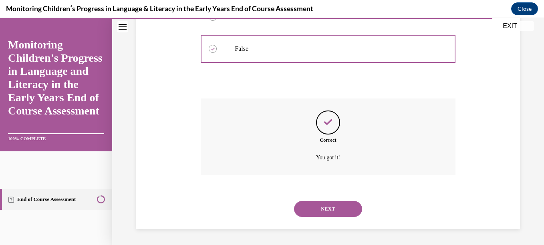
click at [309, 207] on button "NEXT" at bounding box center [328, 209] width 68 height 16
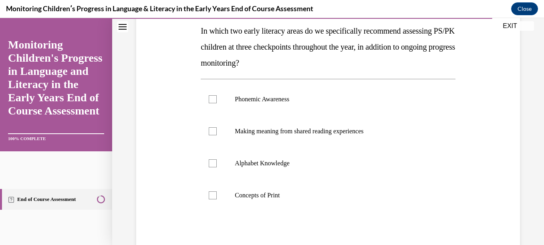
scroll to position [132, 0]
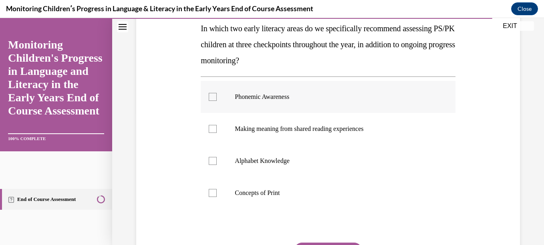
click at [212, 98] on div at bounding box center [213, 97] width 8 height 8
click at [212, 98] on input "Phonemic Awareness" at bounding box center [213, 97] width 8 height 8
checkbox input "true"
click at [213, 163] on div at bounding box center [213, 161] width 8 height 8
click at [213, 163] on input "Alphabet Knowledge" at bounding box center [213, 161] width 8 height 8
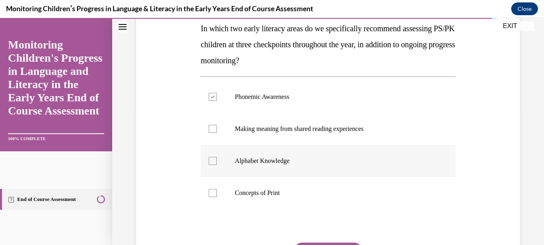
checkbox input "true"
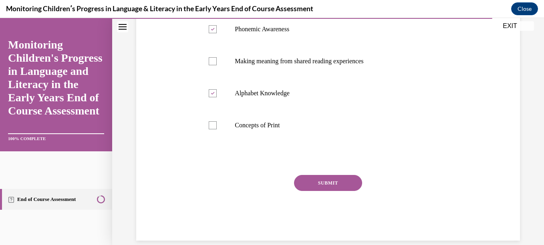
scroll to position [211, 0]
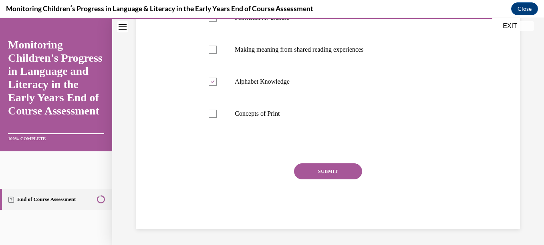
click at [336, 172] on button "SUBMIT" at bounding box center [328, 171] width 68 height 16
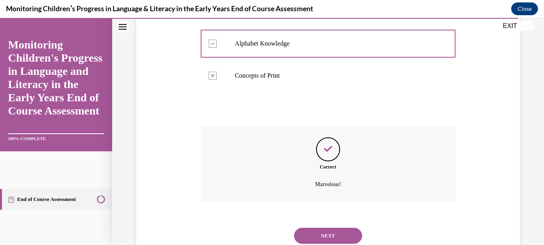
scroll to position [276, 0]
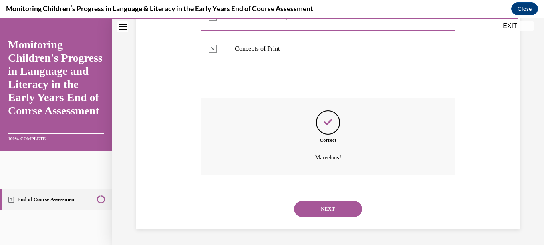
click at [337, 208] on button "NEXT" at bounding box center [328, 209] width 68 height 16
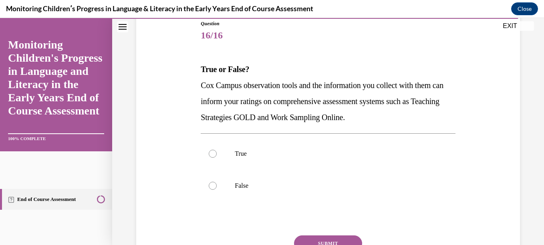
scroll to position [103, 0]
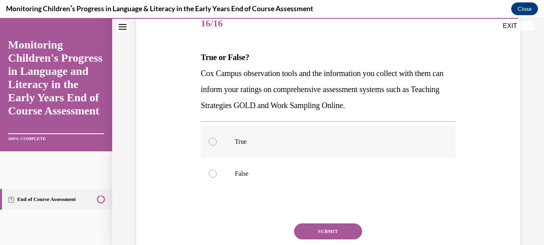
click at [213, 141] on div at bounding box center [213, 142] width 8 height 8
click at [213, 141] on input "True" at bounding box center [213, 142] width 8 height 8
radio input "true"
click at [331, 229] on button "SUBMIT" at bounding box center [328, 231] width 68 height 16
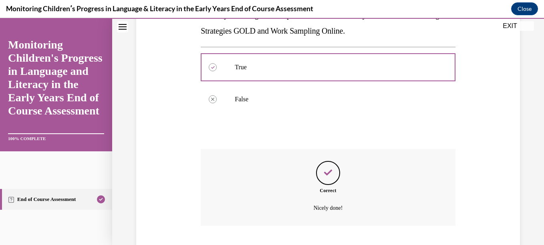
scroll to position [228, 0]
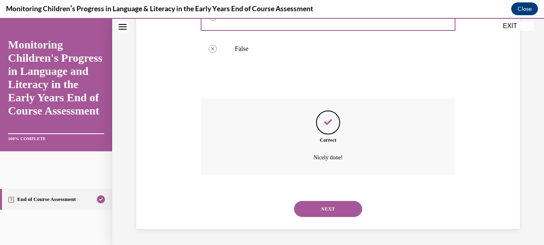
click at [329, 208] on button "NEXT" at bounding box center [328, 209] width 68 height 16
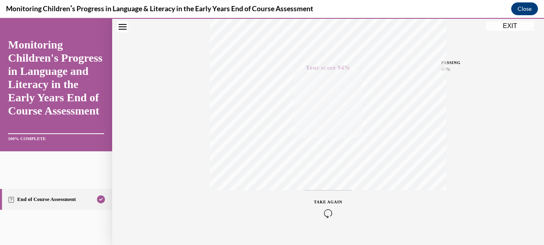
scroll to position [171, 0]
click at [76, 193] on link "End of Course Assessment" at bounding box center [56, 199] width 112 height 21
click at [502, 26] on button "EXIT" at bounding box center [510, 26] width 48 height 10
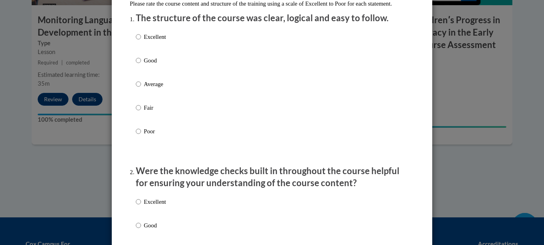
scroll to position [68, 0]
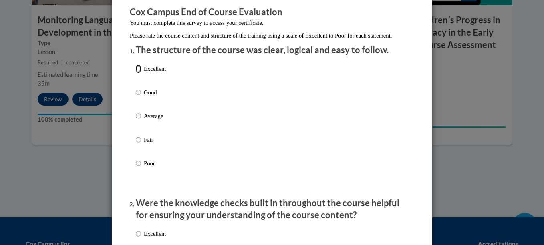
click at [137, 73] on input "Excellent" at bounding box center [138, 68] width 5 height 9
radio input "true"
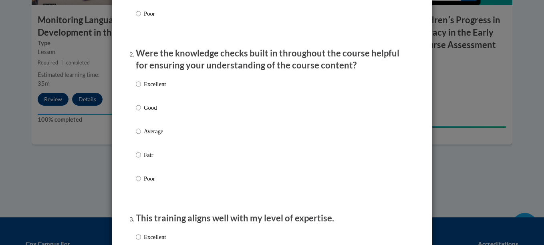
scroll to position [203, 0]
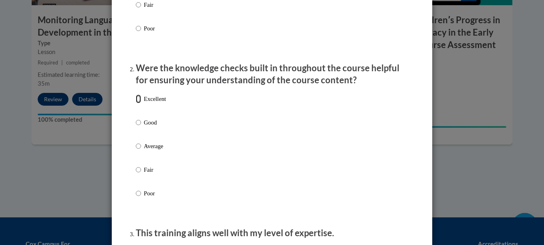
click at [138, 103] on input "Excellent" at bounding box center [138, 98] width 5 height 9
radio input "true"
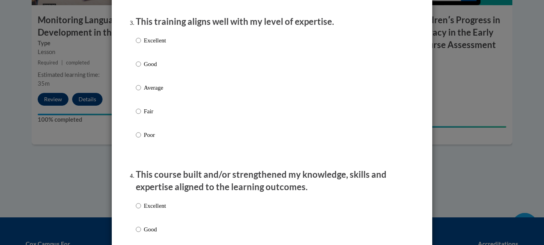
scroll to position [417, 0]
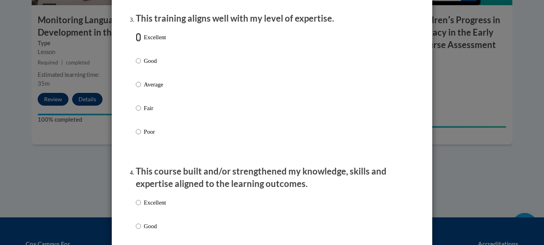
click at [136, 42] on input "Excellent" at bounding box center [138, 37] width 5 height 9
radio input "true"
click at [136, 207] on input "Excellent" at bounding box center [138, 202] width 5 height 9
radio input "true"
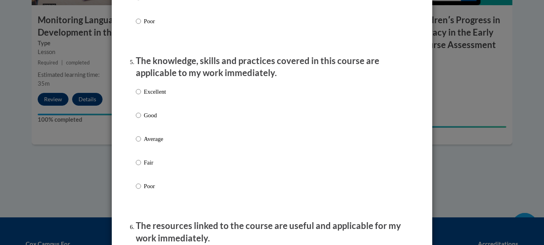
scroll to position [690, 0]
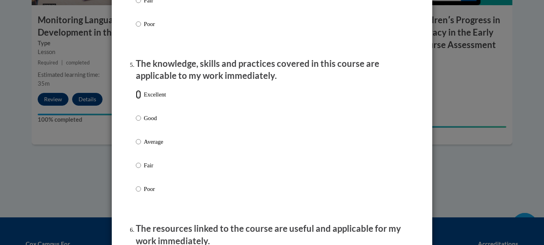
click at [136, 99] on input "Excellent" at bounding box center [138, 94] width 5 height 9
radio input "true"
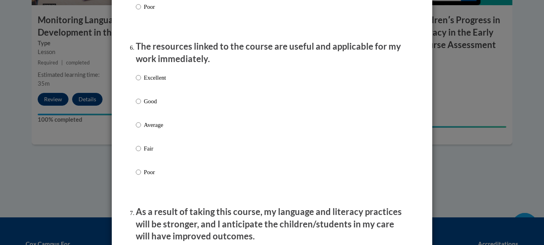
scroll to position [878, 0]
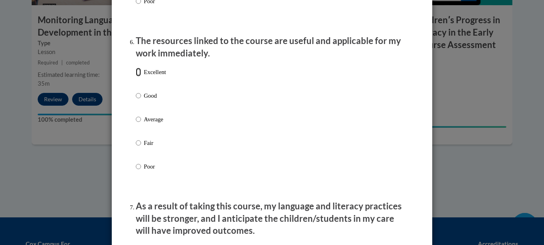
click at [136, 76] on input "Excellent" at bounding box center [138, 72] width 5 height 9
radio input "true"
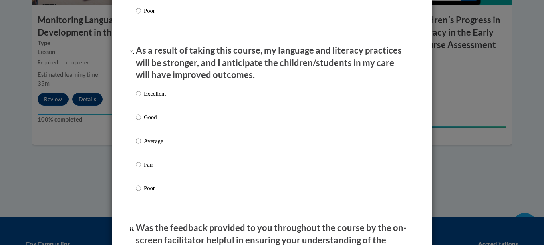
scroll to position [1042, 0]
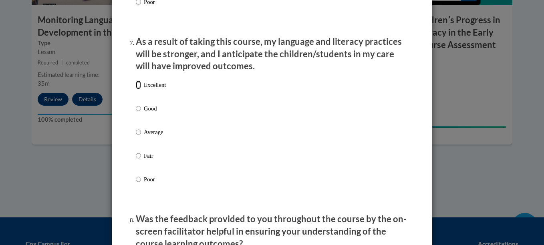
click at [136, 89] on input "Excellent" at bounding box center [138, 84] width 5 height 9
radio input "true"
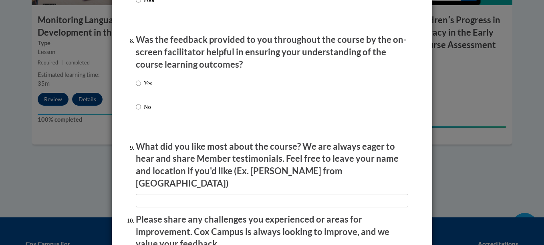
scroll to position [1227, 0]
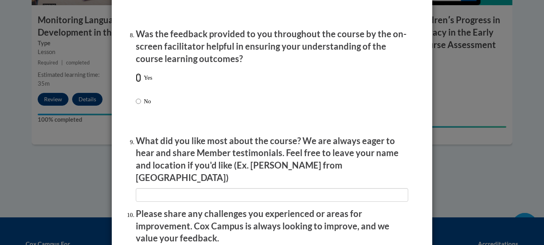
click at [136, 82] on input "Yes" at bounding box center [138, 77] width 5 height 9
radio input "true"
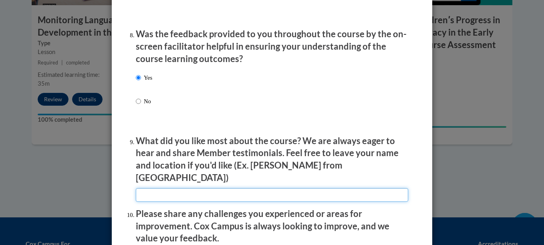
click at [161, 188] on input "textbox" at bounding box center [272, 195] width 272 height 14
type input "Easy to understand"
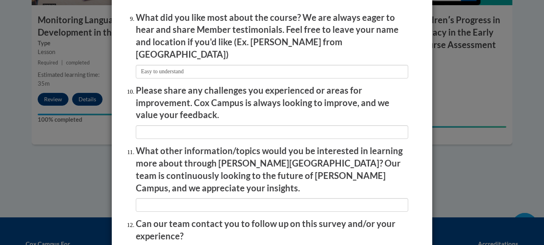
scroll to position [1354, 0]
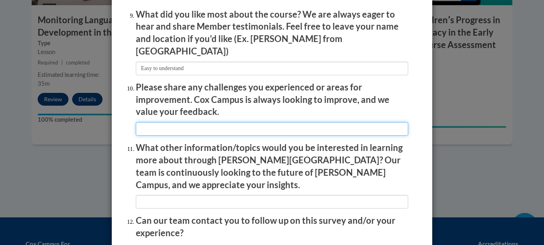
click at [153, 124] on input "textbox" at bounding box center [272, 129] width 272 height 14
type input "NOne"
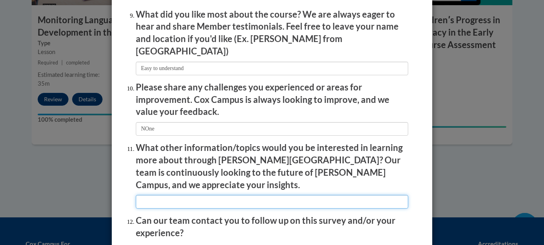
click at [150, 195] on input "textbox" at bounding box center [272, 202] width 272 height 14
type input "Just wondering about Math"
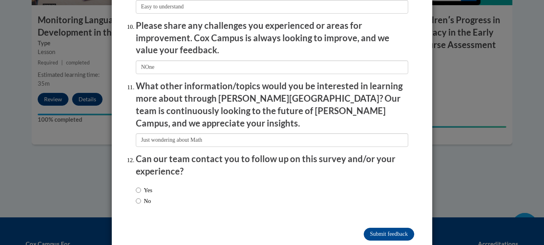
scroll to position [1418, 0]
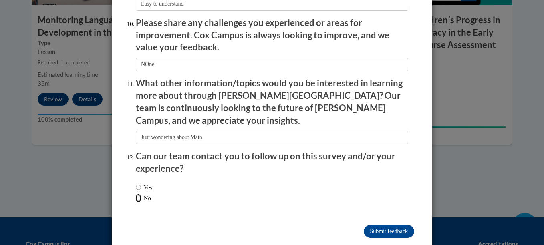
click at [136, 194] on input "No" at bounding box center [138, 198] width 5 height 9
radio input "true"
click at [381, 225] on input "Submit feedback" at bounding box center [388, 231] width 50 height 13
